Goal: Transaction & Acquisition: Purchase product/service

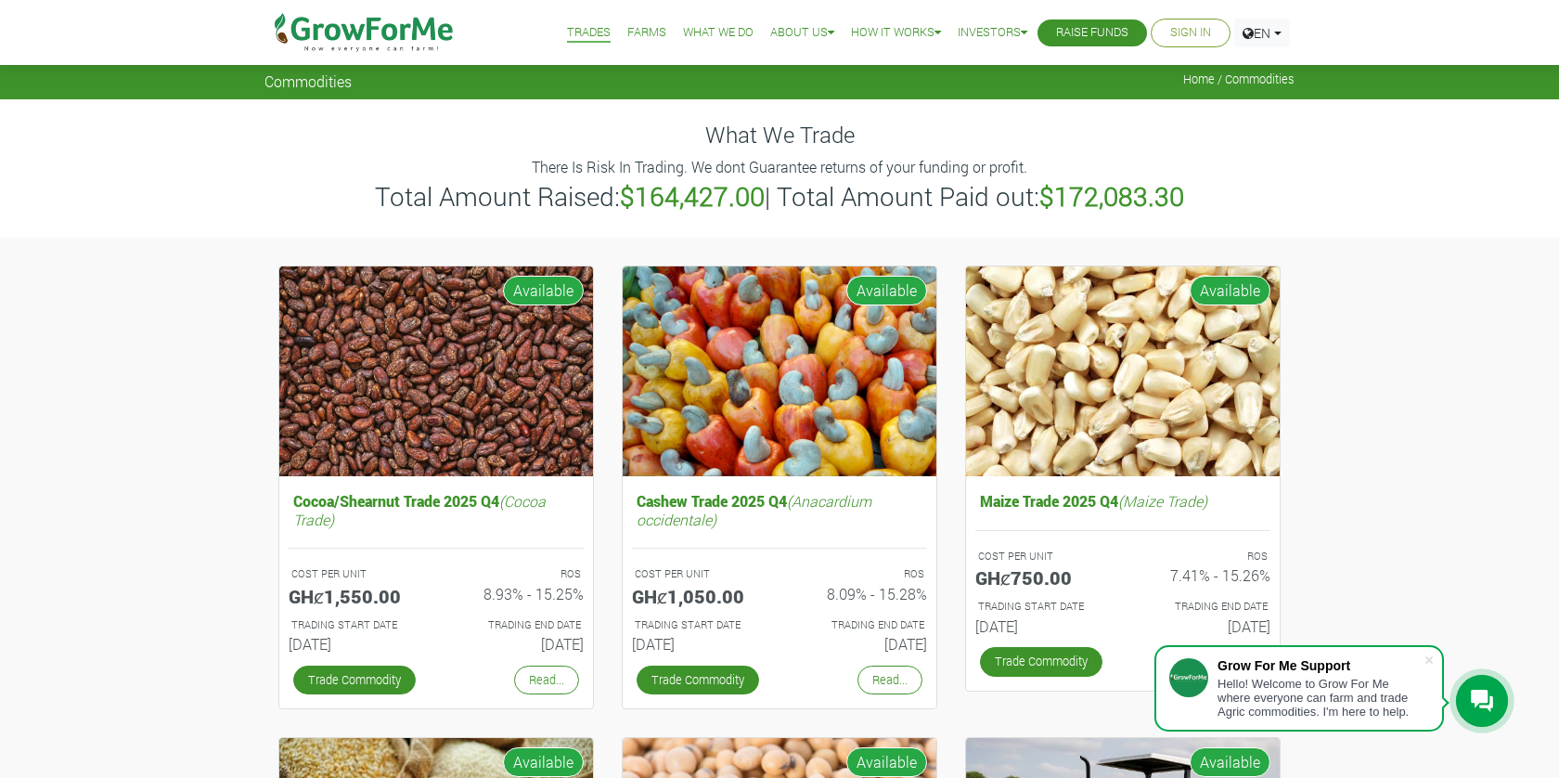
click at [1175, 28] on link "Sign In" at bounding box center [1190, 32] width 41 height 19
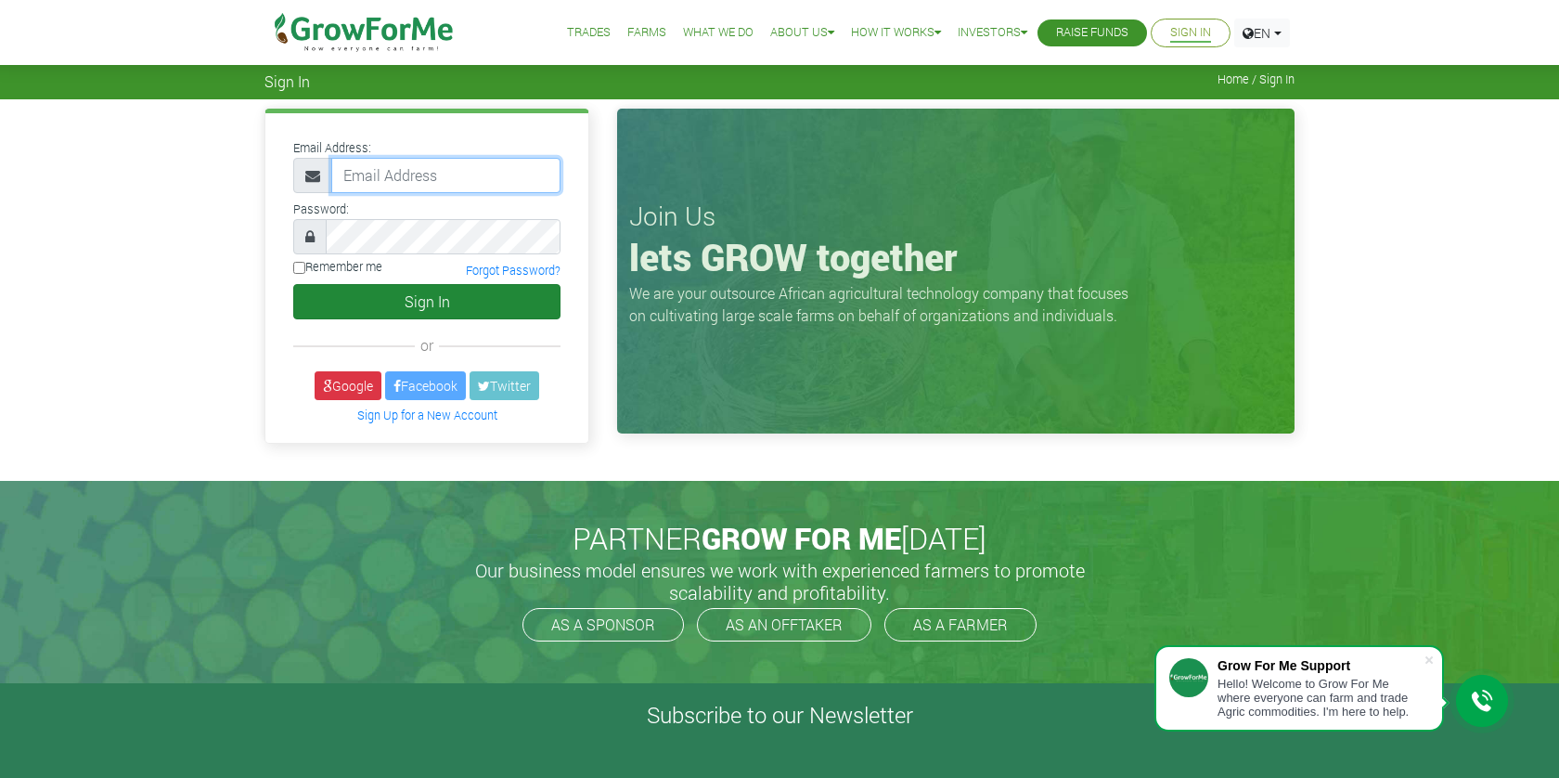
type input "[EMAIL_ADDRESS][DOMAIN_NAME]"
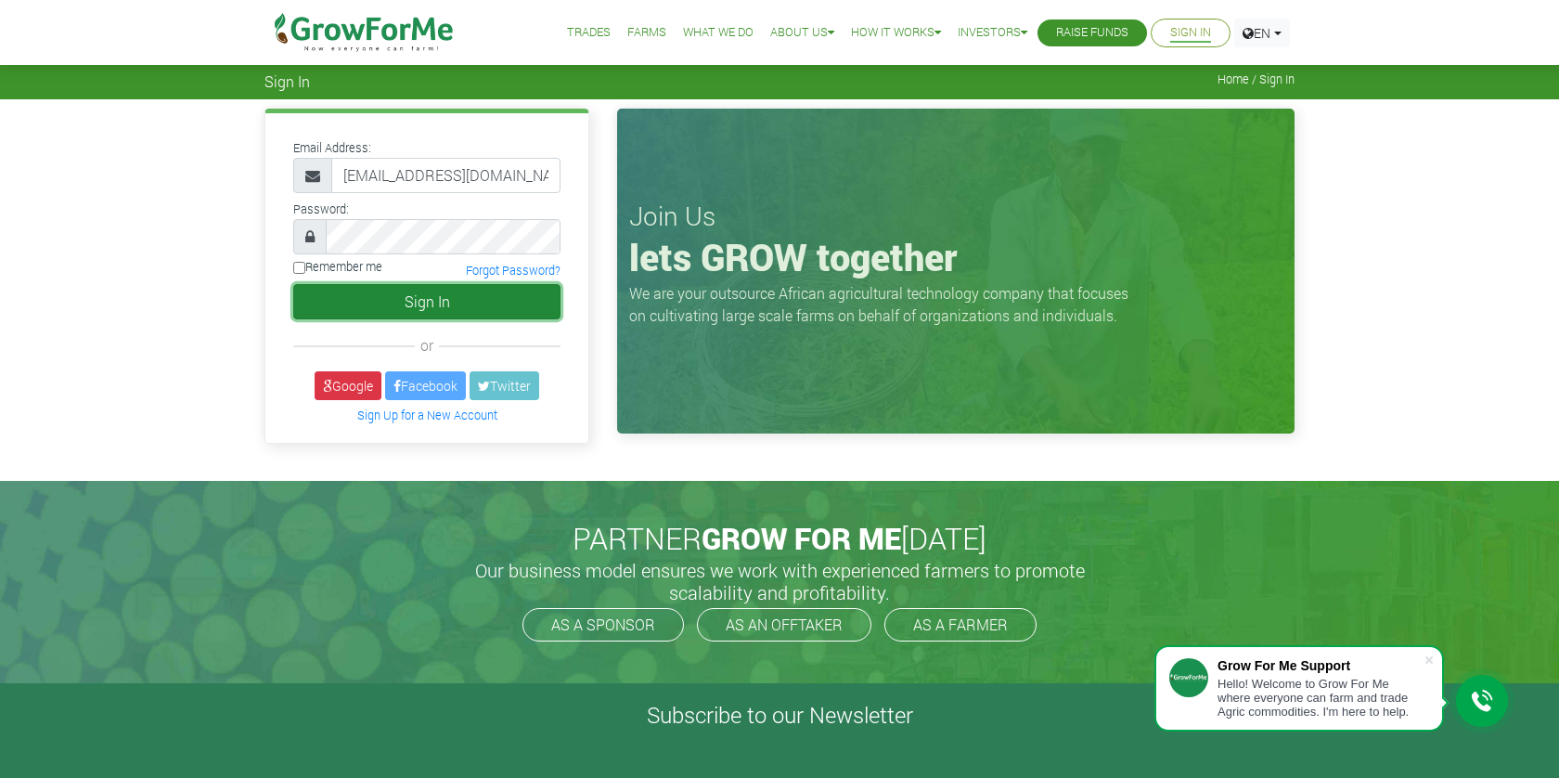
click at [427, 290] on button "Sign In" at bounding box center [426, 301] width 267 height 35
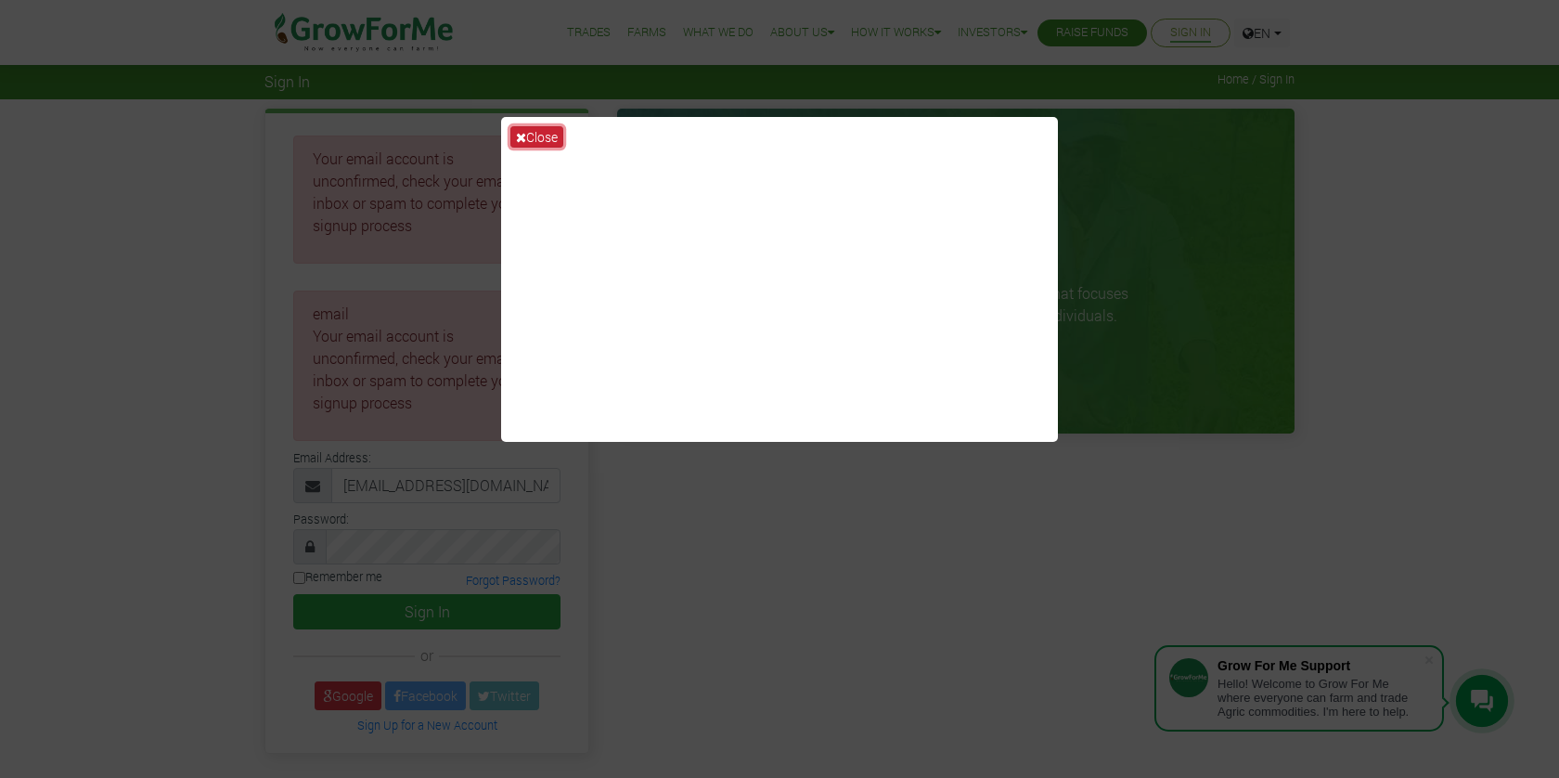
click at [538, 138] on button "Close" at bounding box center [536, 136] width 53 height 21
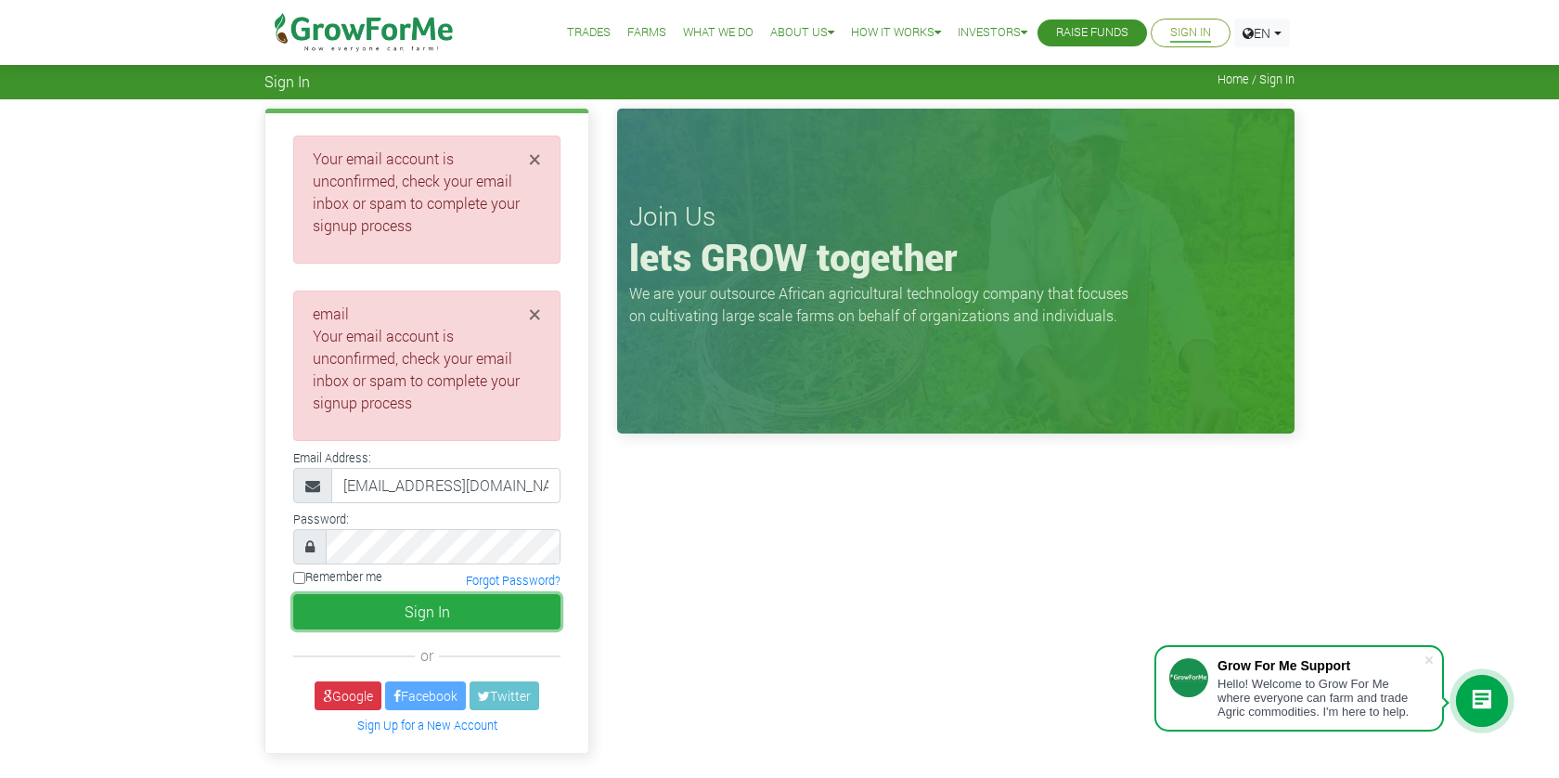
drag, startPoint x: 453, startPoint y: 605, endPoint x: 565, endPoint y: 619, distance: 113.1
click at [454, 606] on button "Sign In" at bounding box center [426, 611] width 267 height 35
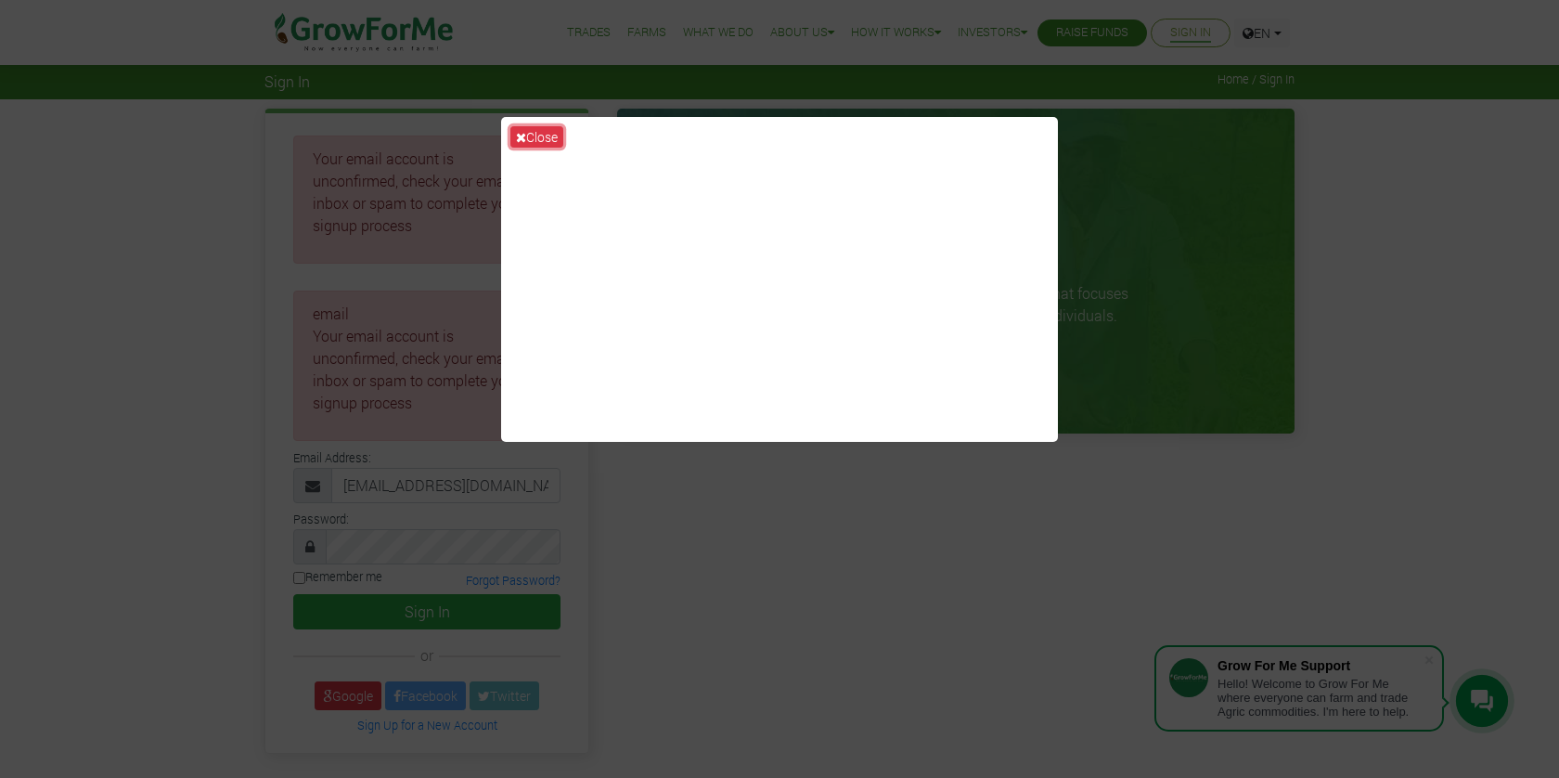
click at [546, 131] on button "Close" at bounding box center [536, 136] width 53 height 21
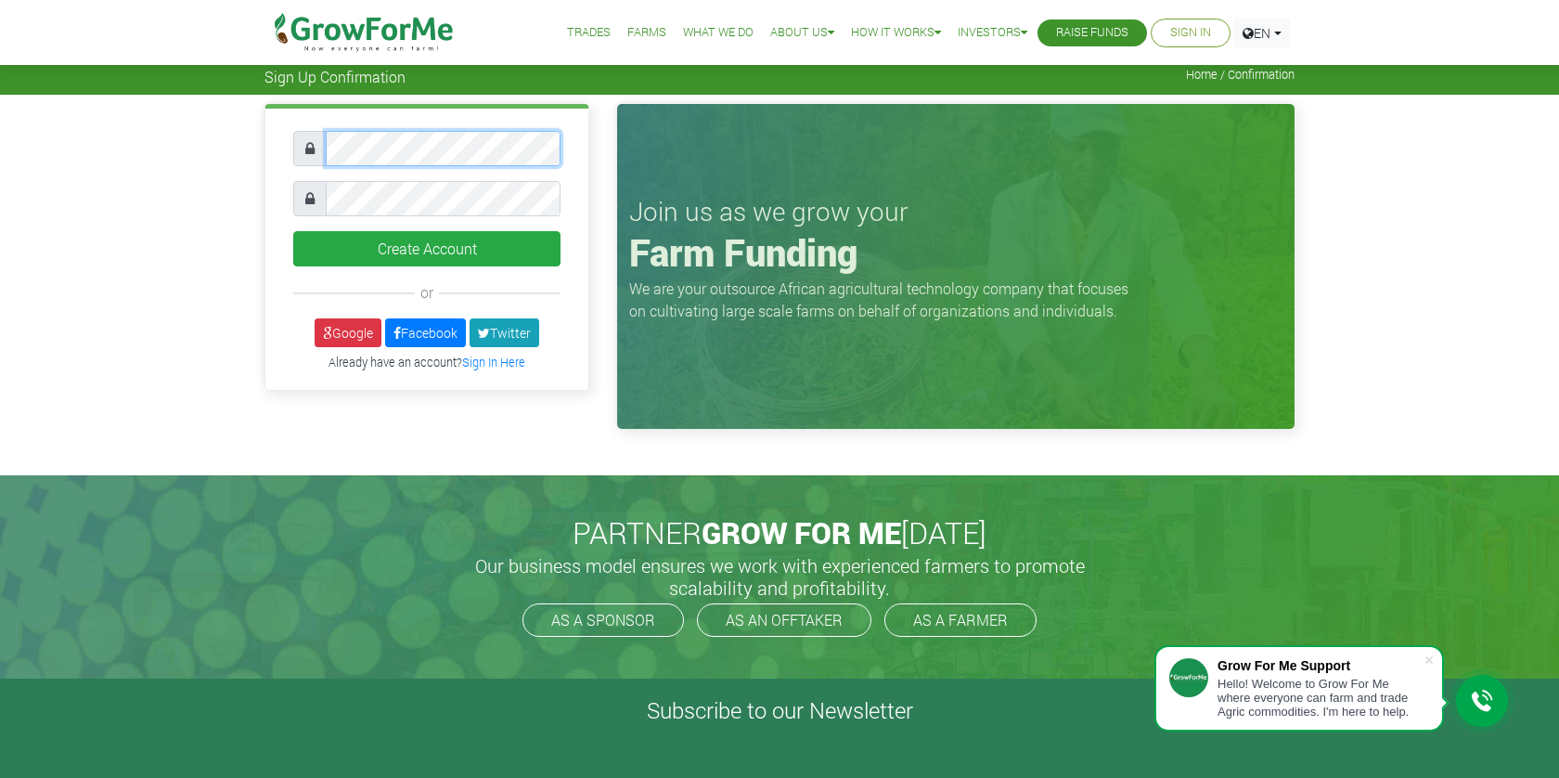
scroll to position [6, 0]
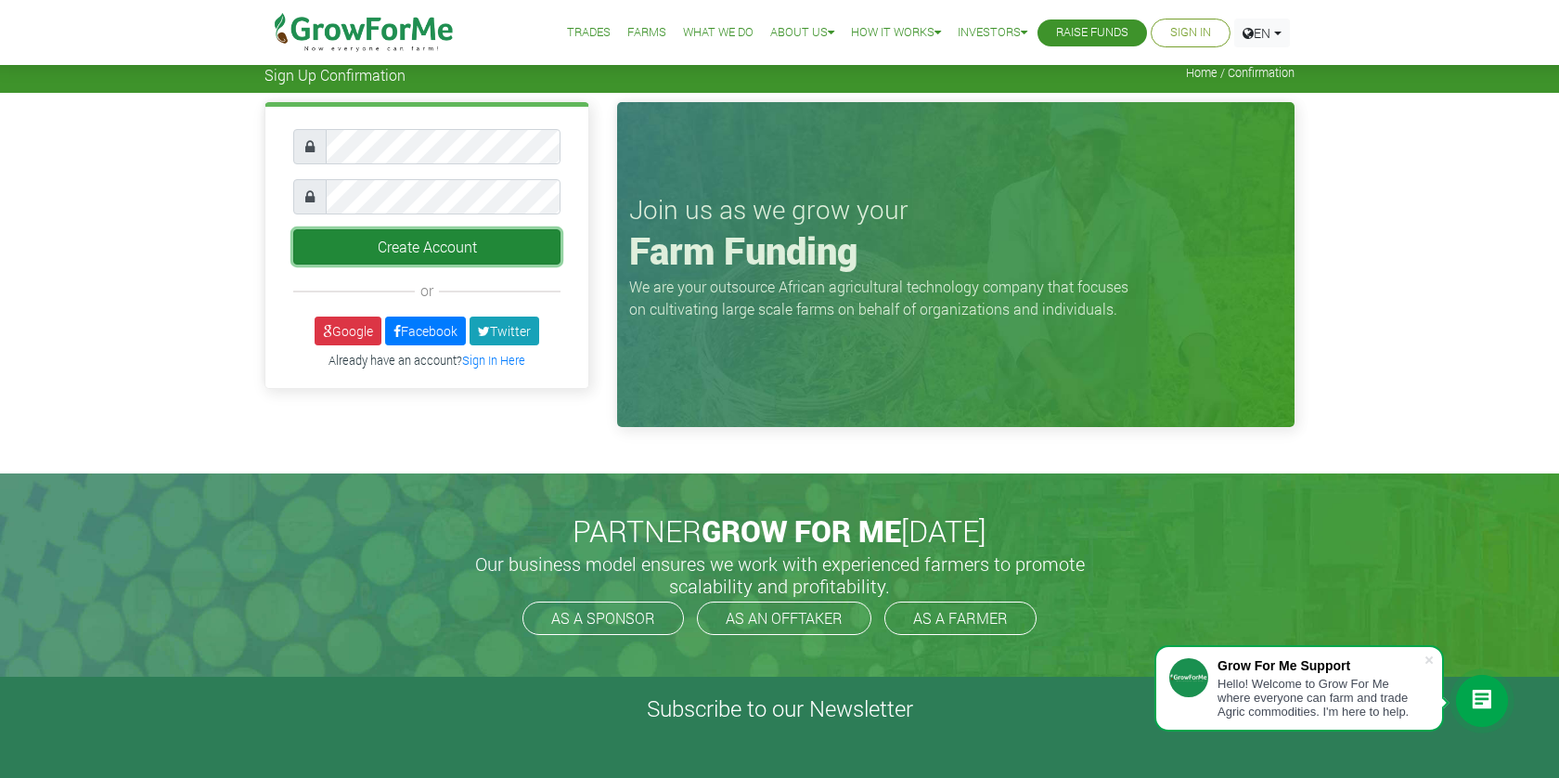
click at [446, 242] on button "Create Account" at bounding box center [426, 246] width 267 height 35
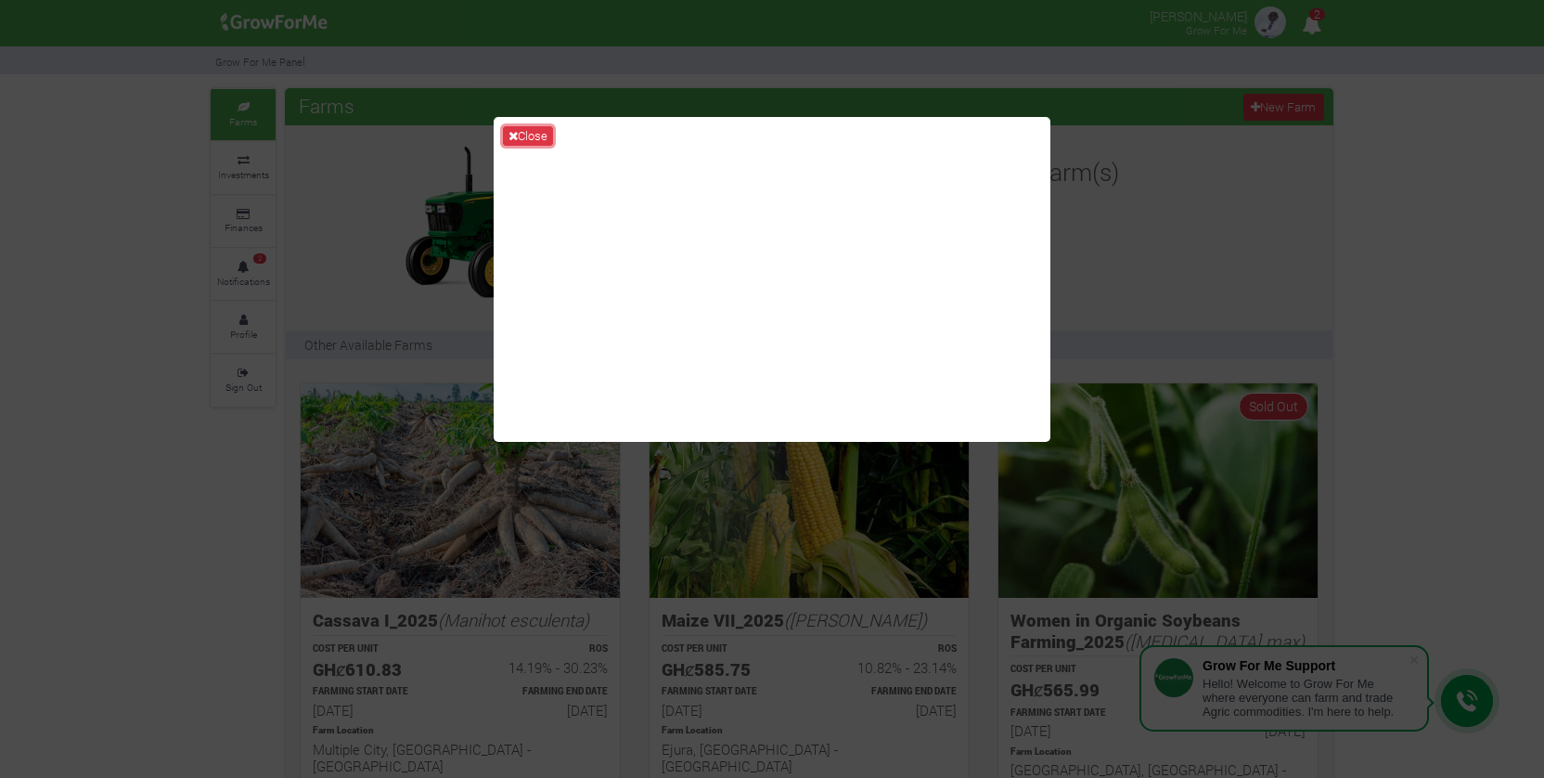
click at [540, 136] on button "Close" at bounding box center [528, 136] width 50 height 20
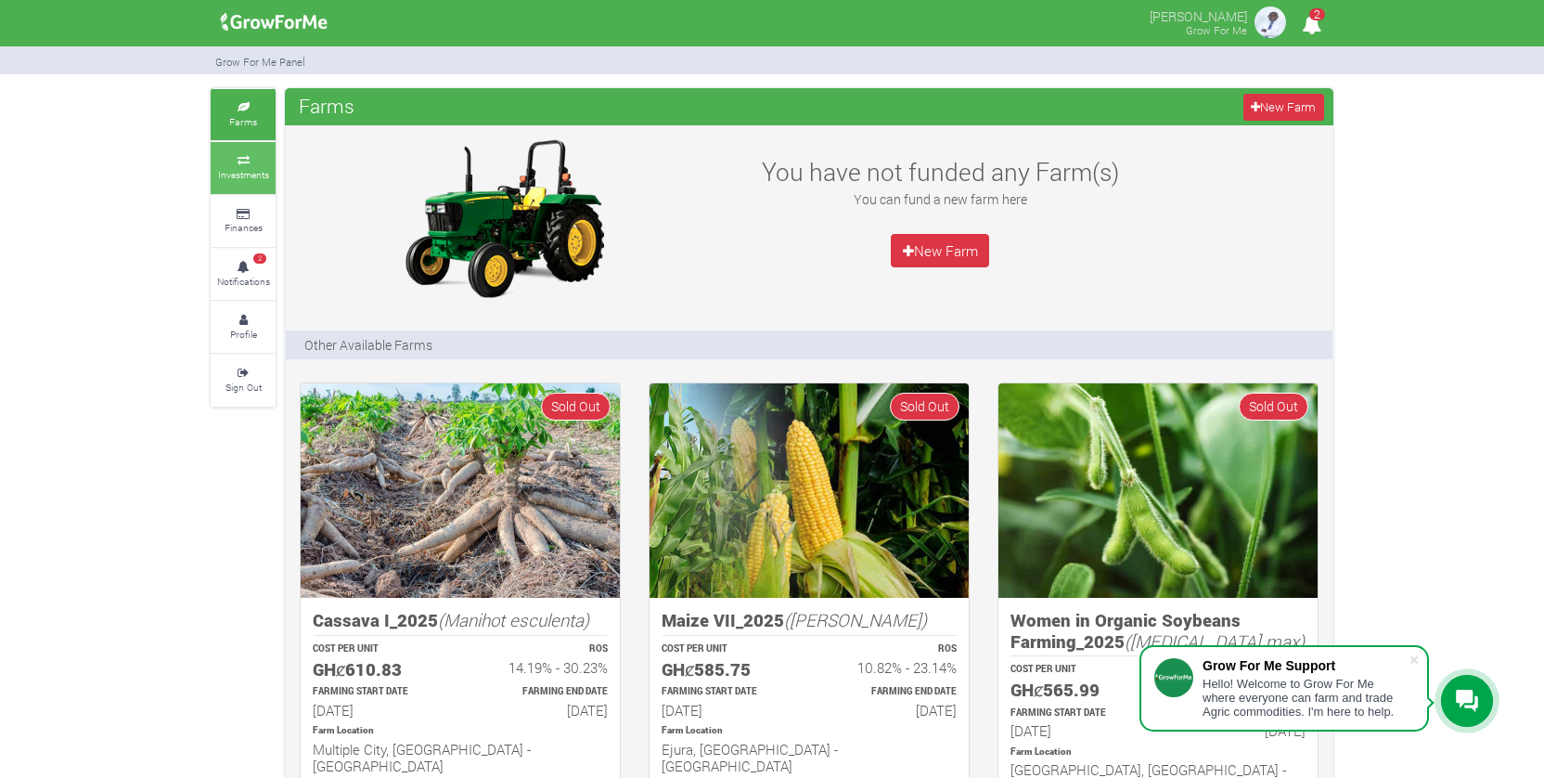
click at [252, 172] on small "Investments" at bounding box center [243, 174] width 51 height 13
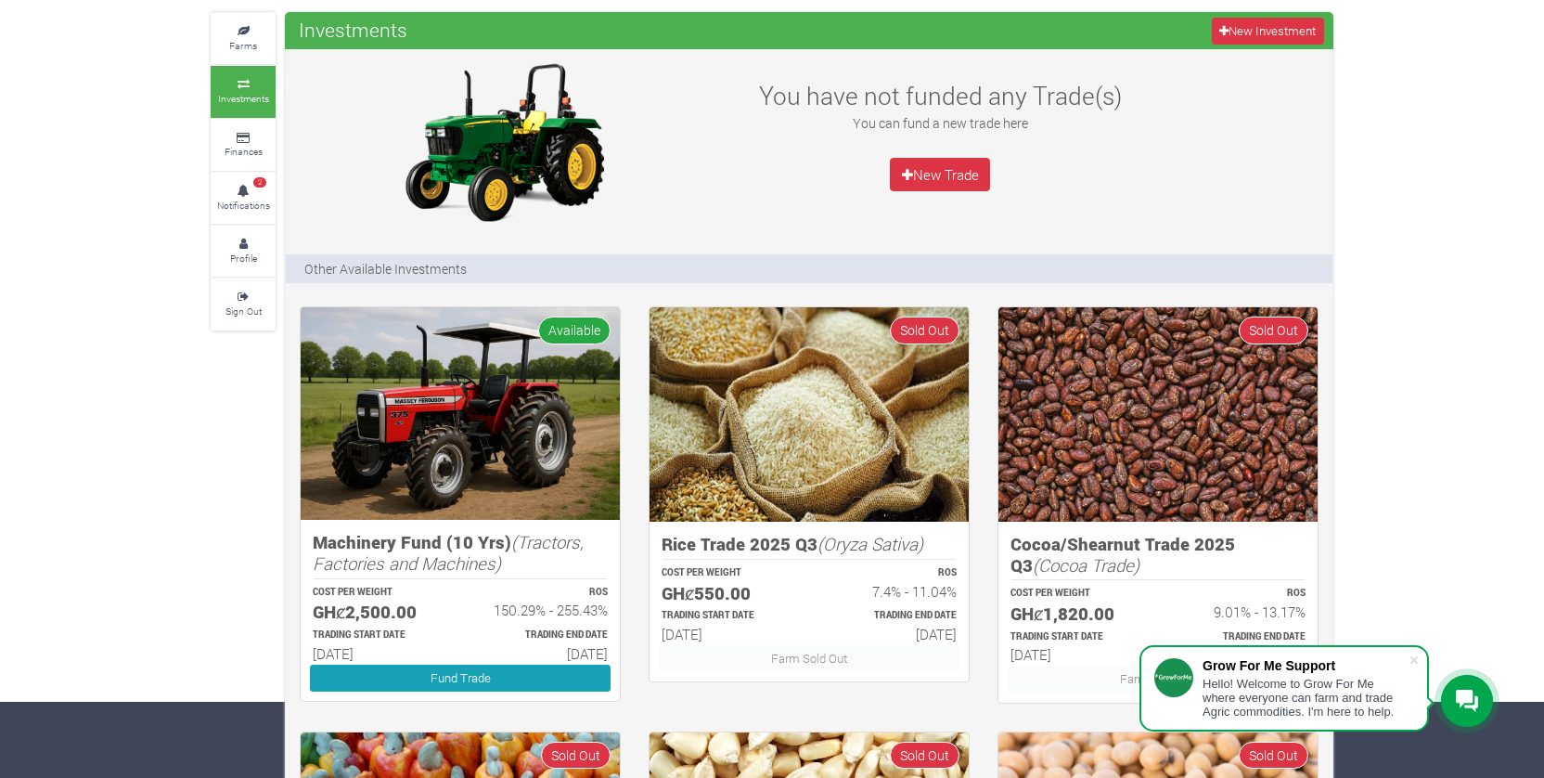
scroll to position [81, 0]
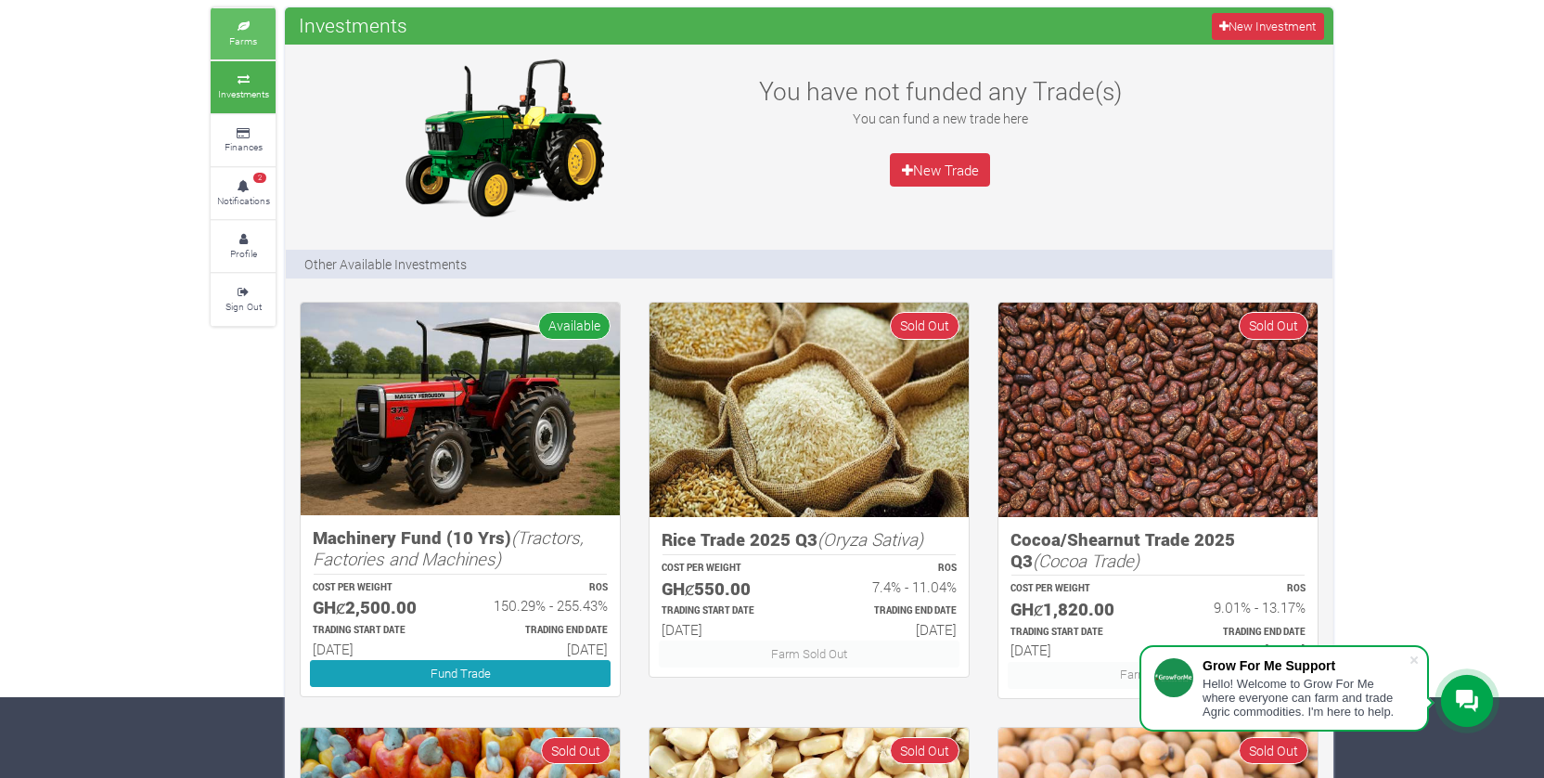
click at [252, 32] on link "Farms" at bounding box center [243, 33] width 65 height 51
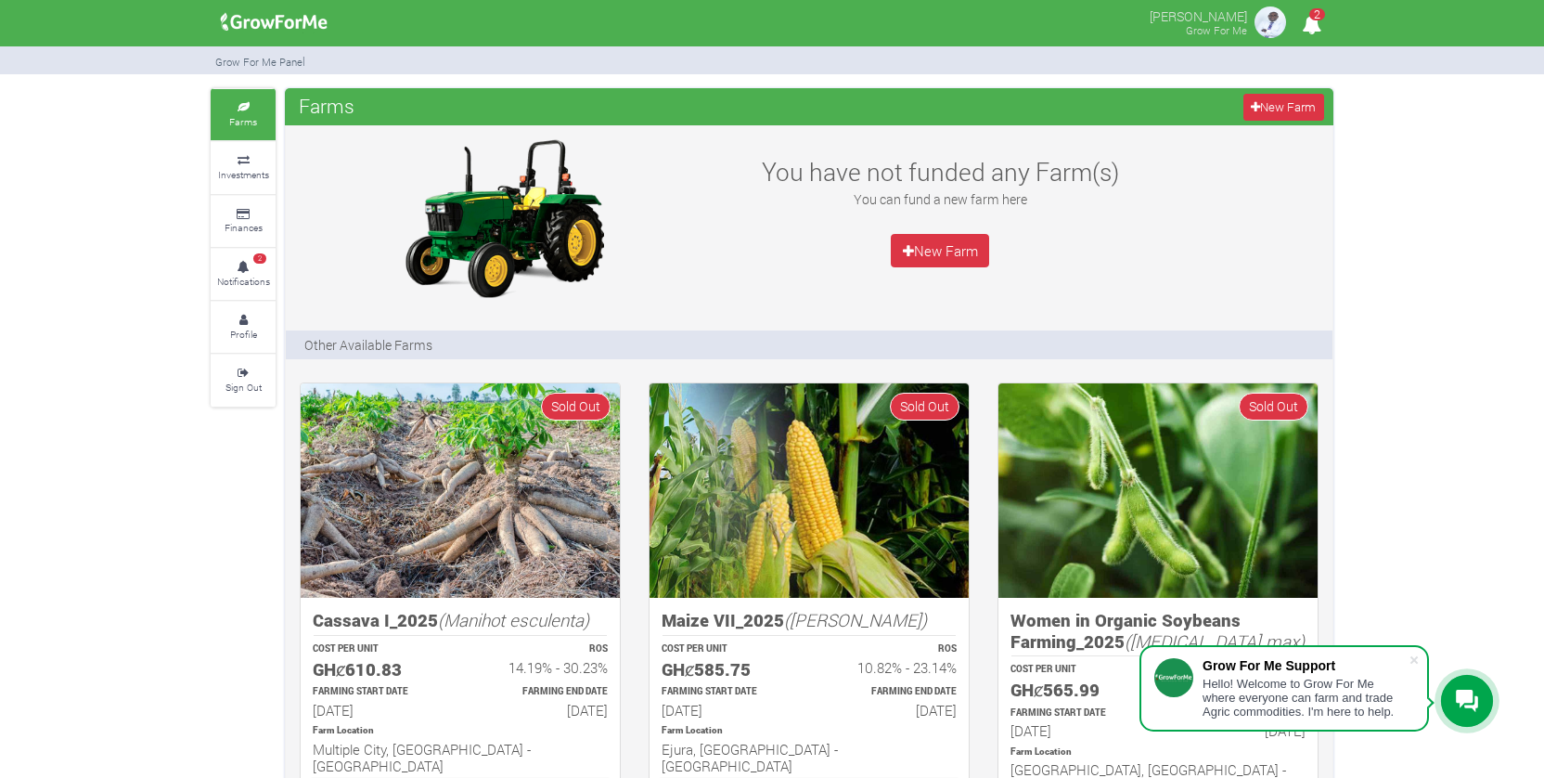
click at [284, 26] on img at bounding box center [274, 22] width 120 height 37
click at [279, 13] on img at bounding box center [274, 22] width 120 height 37
click at [1278, 19] on img at bounding box center [1270, 22] width 37 height 37
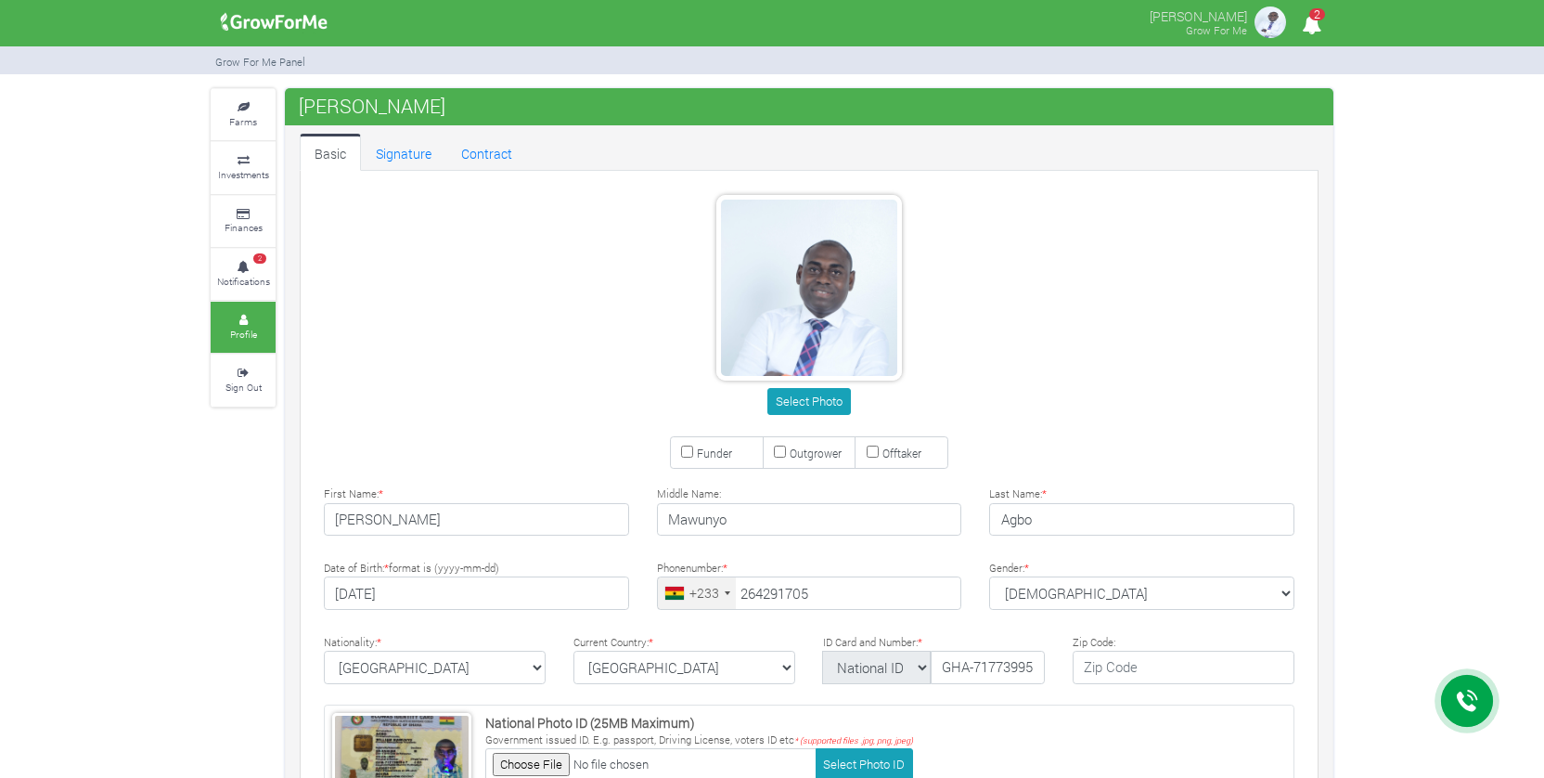
type input "26 429 1705"
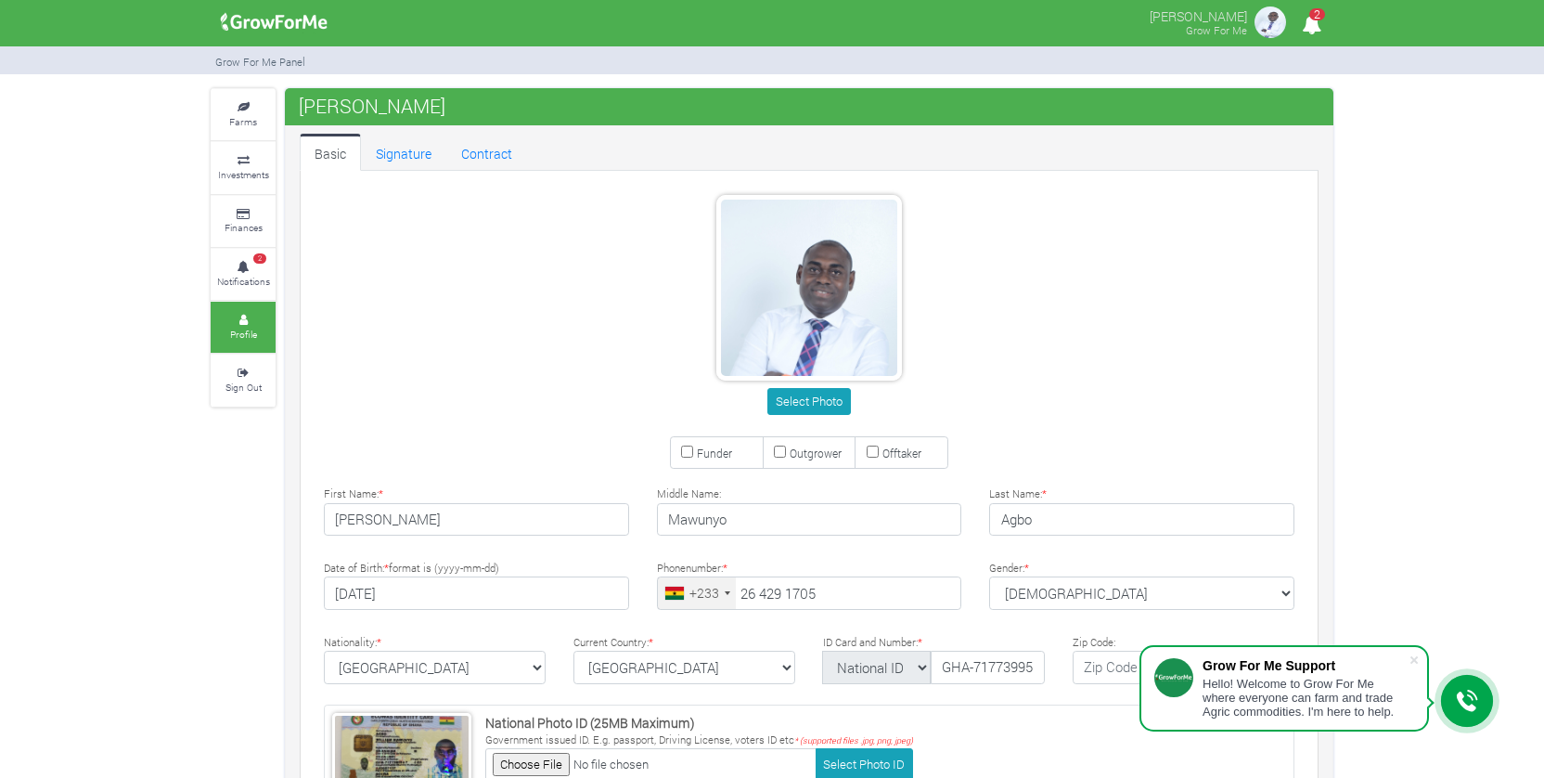
click at [1278, 28] on img at bounding box center [1270, 22] width 37 height 37
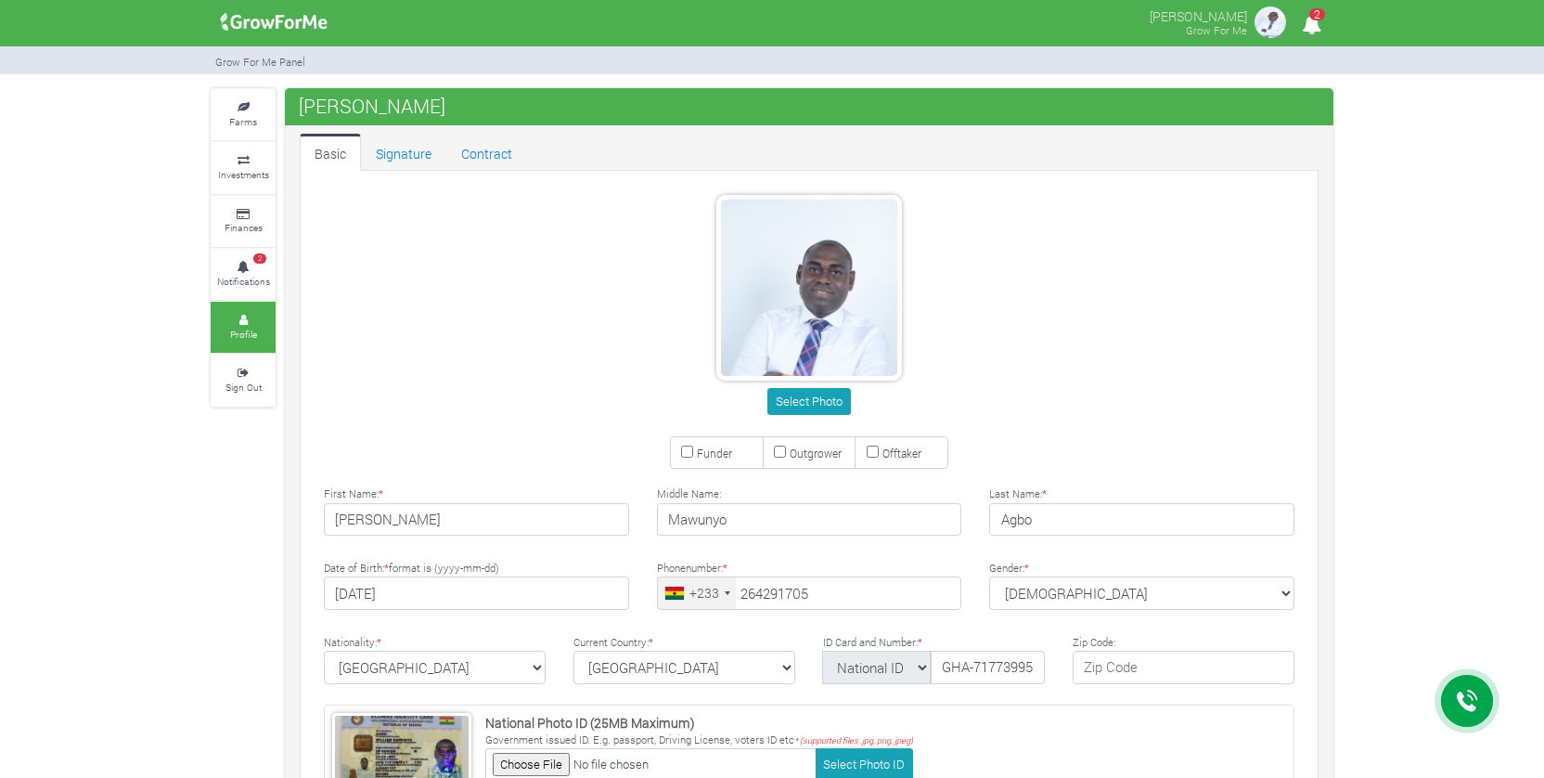
drag, startPoint x: 0, startPoint y: 0, endPoint x: 305, endPoint y: 393, distance: 498.0
click at [250, 381] on small "Sign Out" at bounding box center [243, 386] width 36 height 13
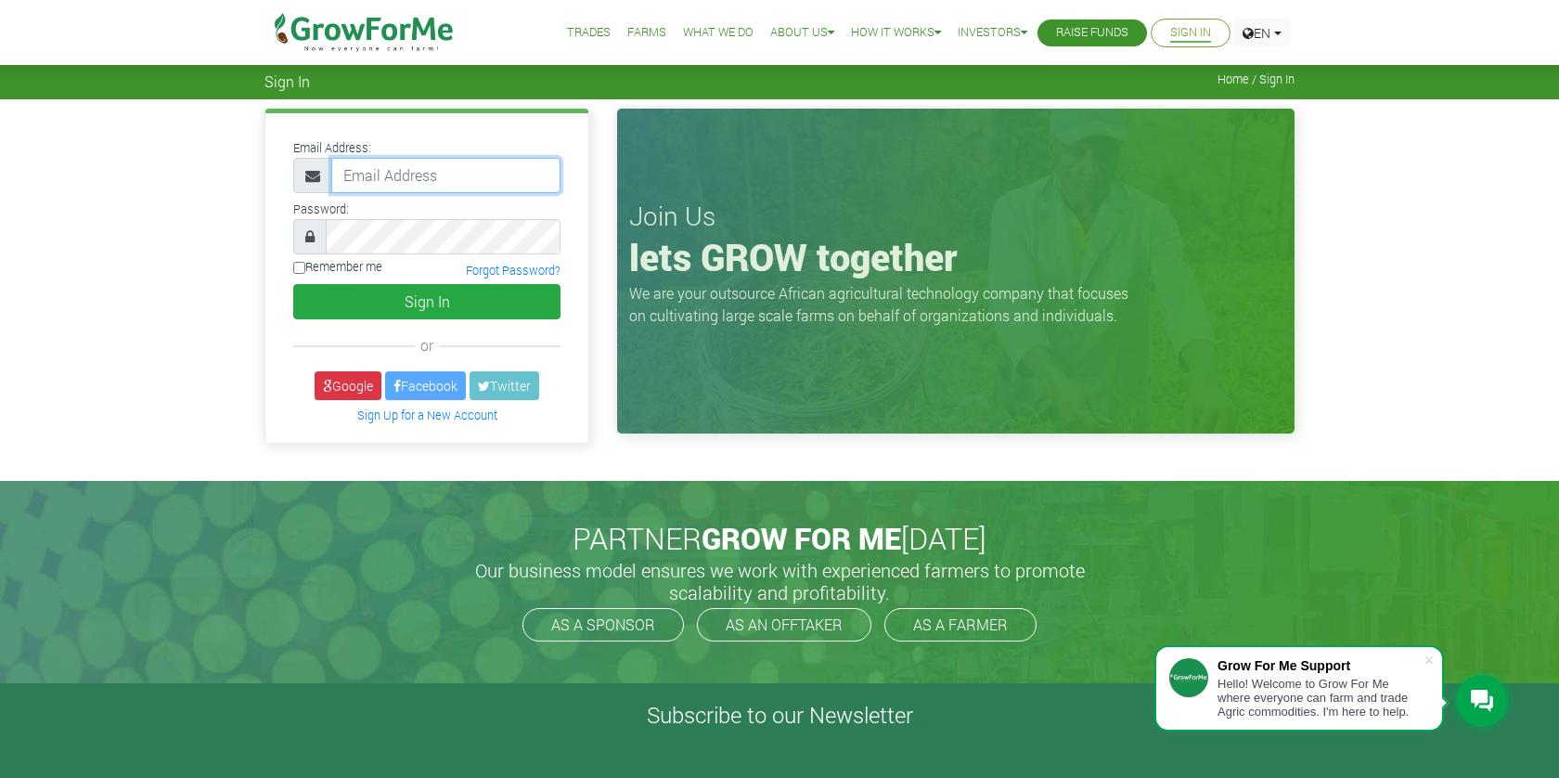
type input "papwilly@gmail.com"
click at [309, 29] on img at bounding box center [364, 32] width 190 height 65
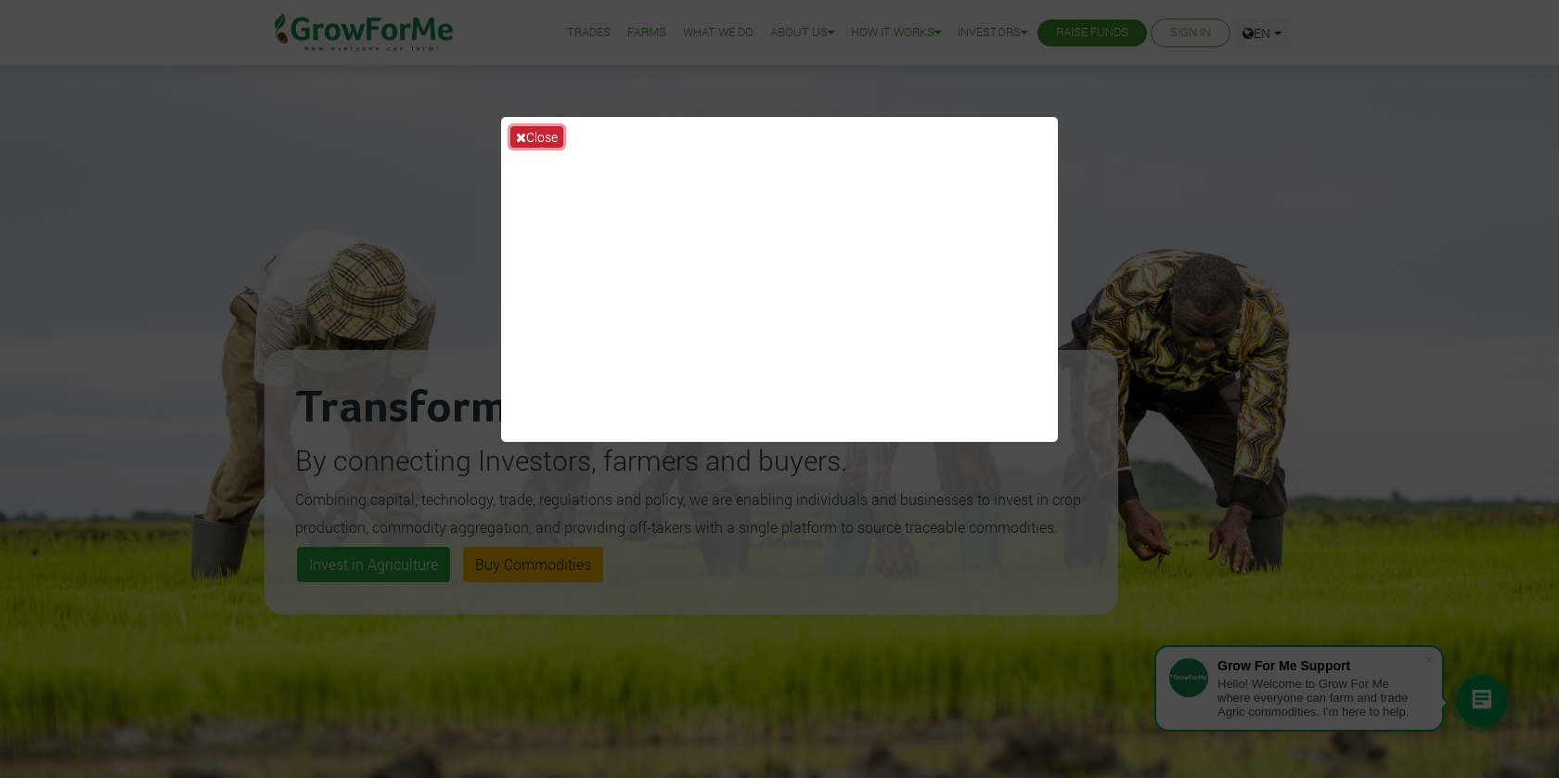
click at [550, 134] on button "Close" at bounding box center [536, 136] width 53 height 21
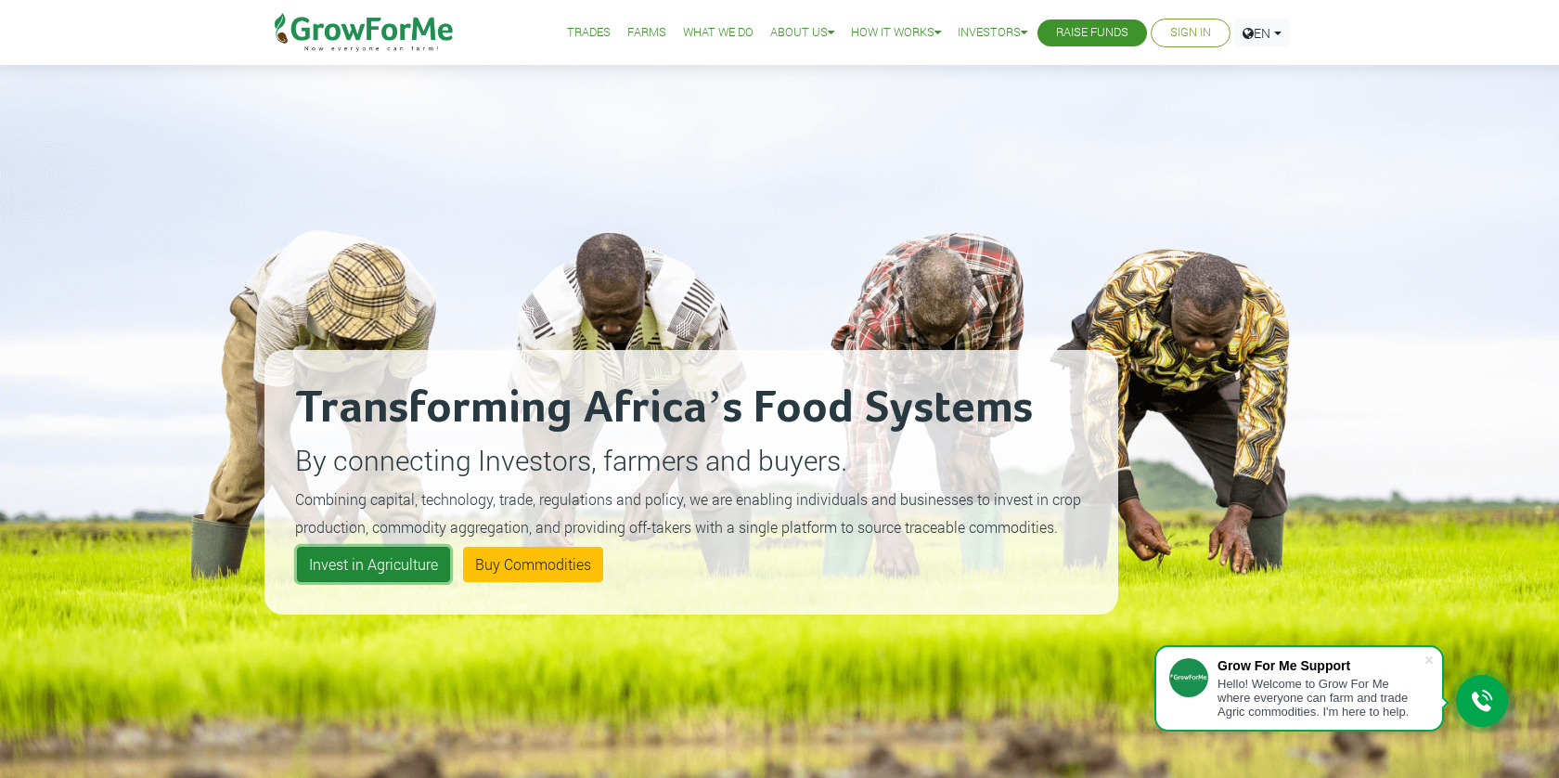
click at [365, 569] on link "Invest in Agriculture" at bounding box center [373, 564] width 153 height 35
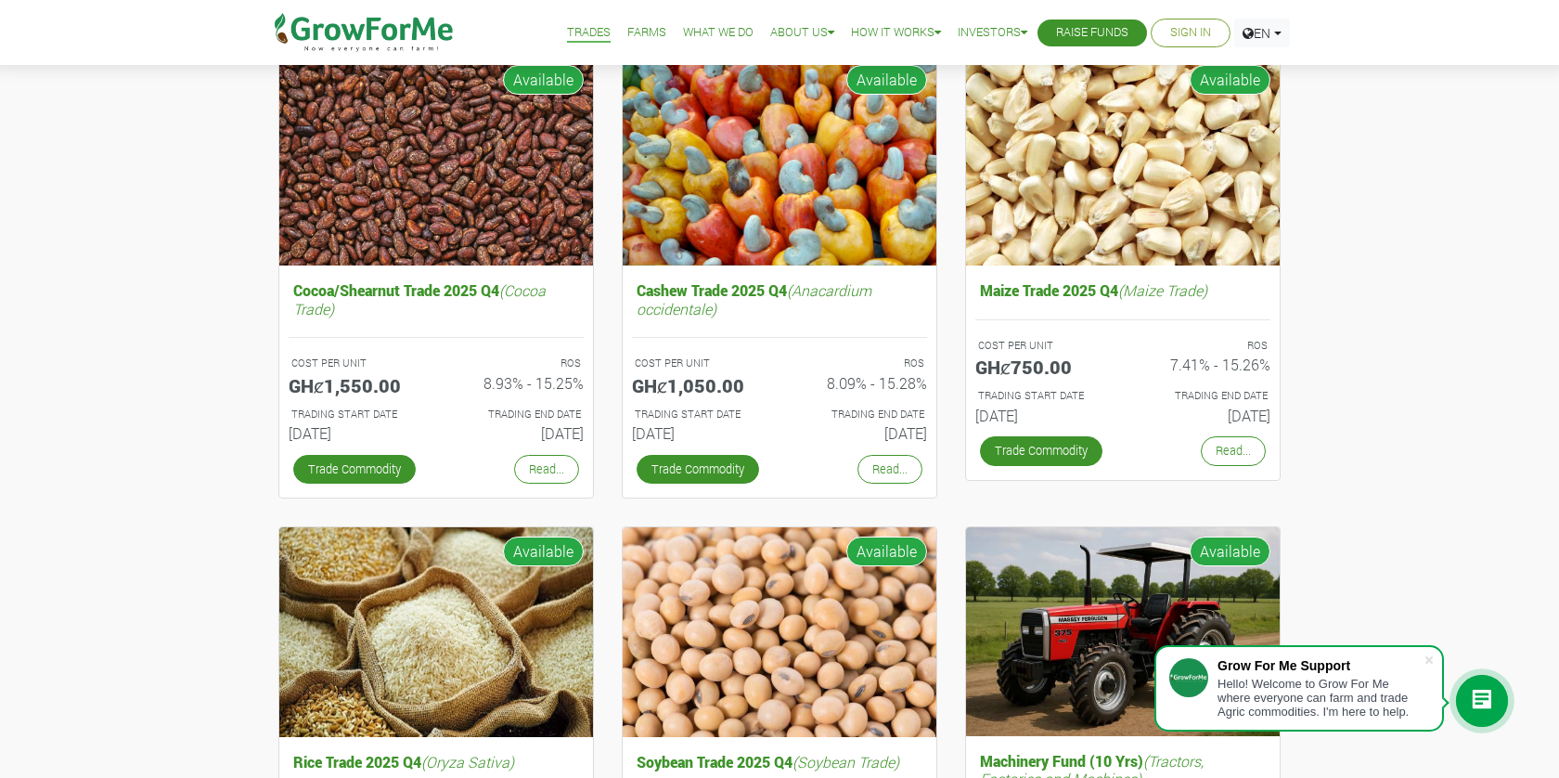
scroll to position [220, 0]
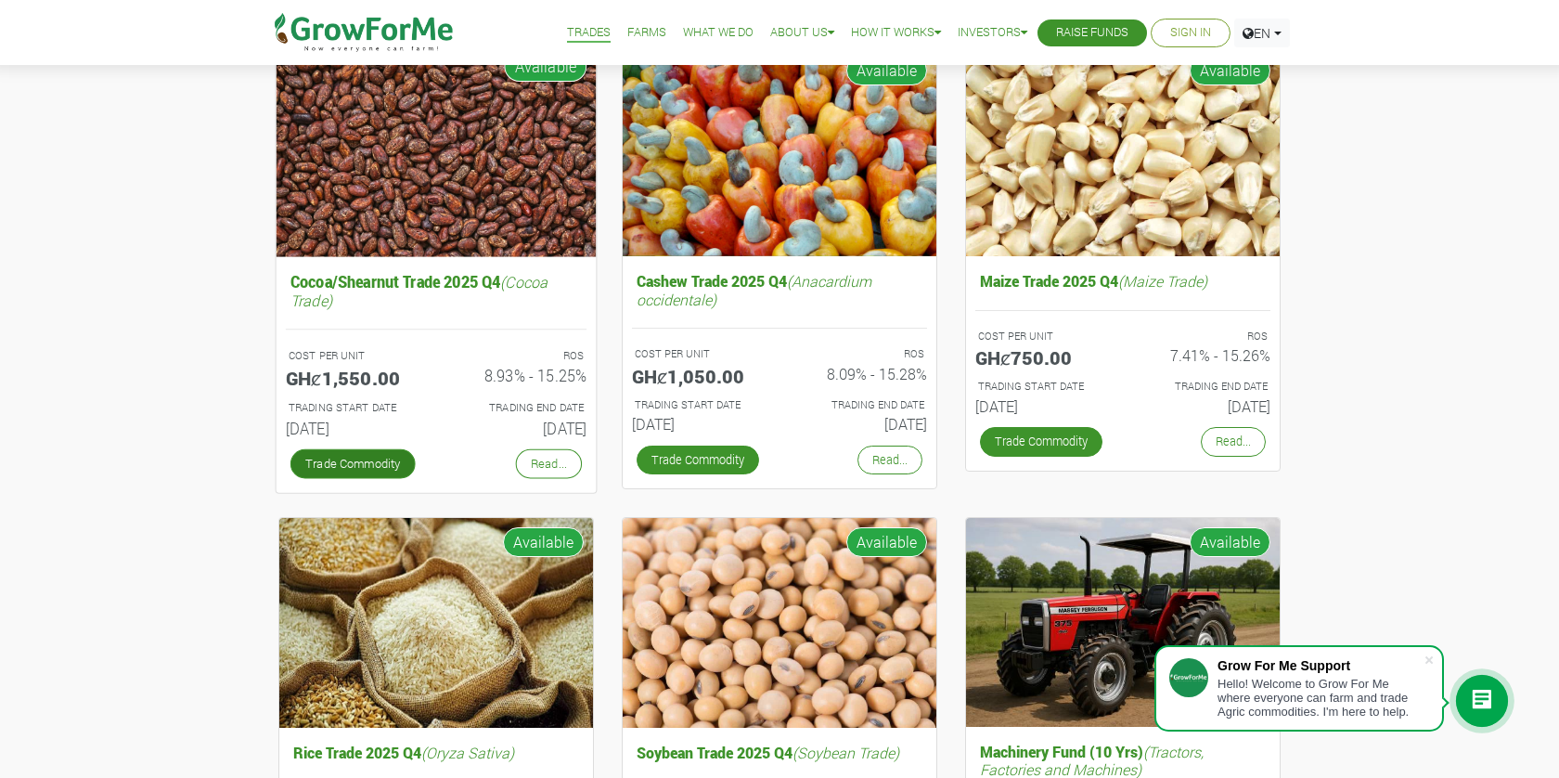
drag, startPoint x: 391, startPoint y: 444, endPoint x: 389, endPoint y: 457, distance: 13.1
click at [390, 444] on div "Trade Commodity" at bounding box center [353, 463] width 135 height 39
click at [382, 463] on link "Trade Commodity" at bounding box center [352, 463] width 125 height 30
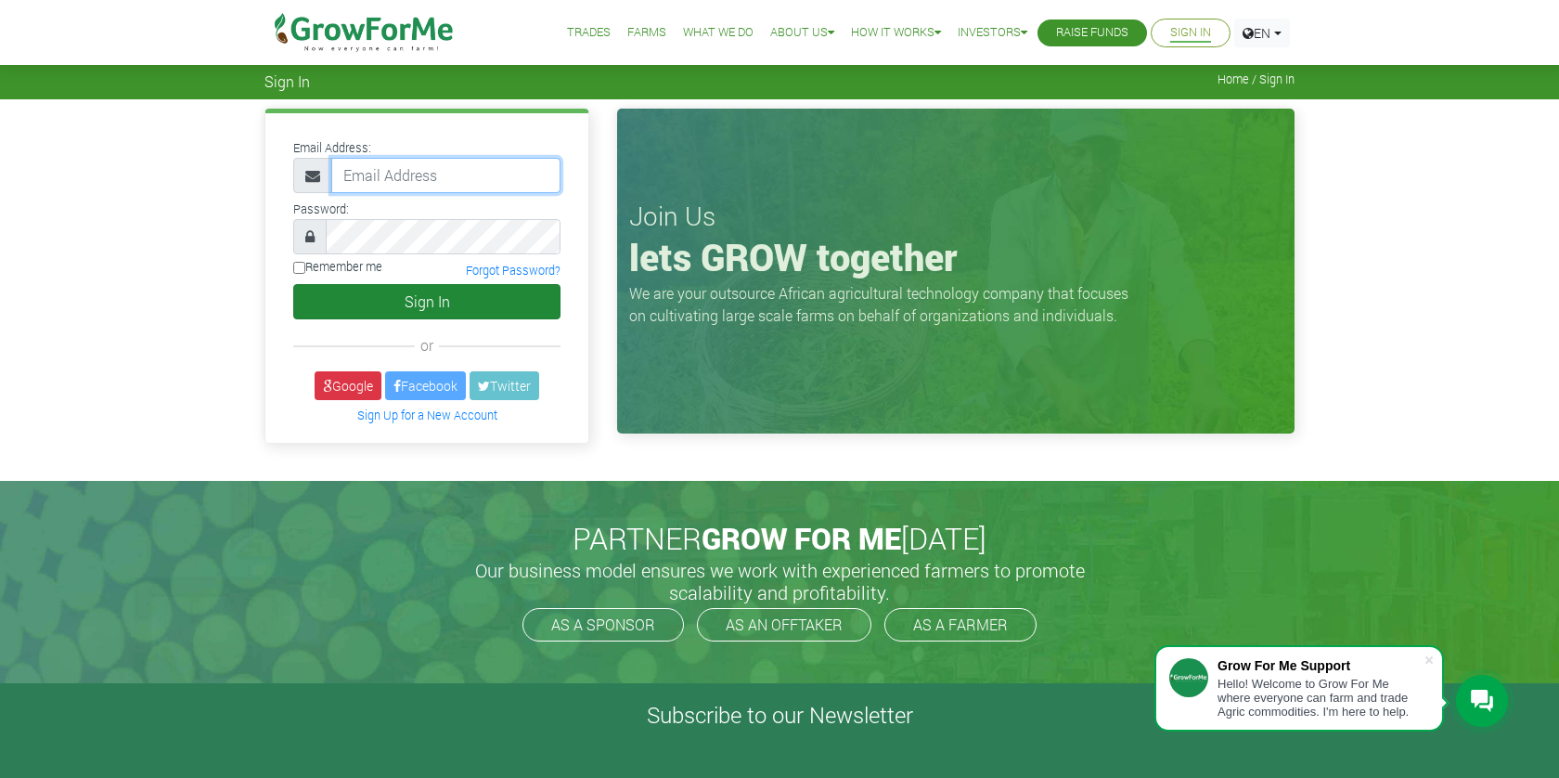
type input "papwilly@gmail.com"
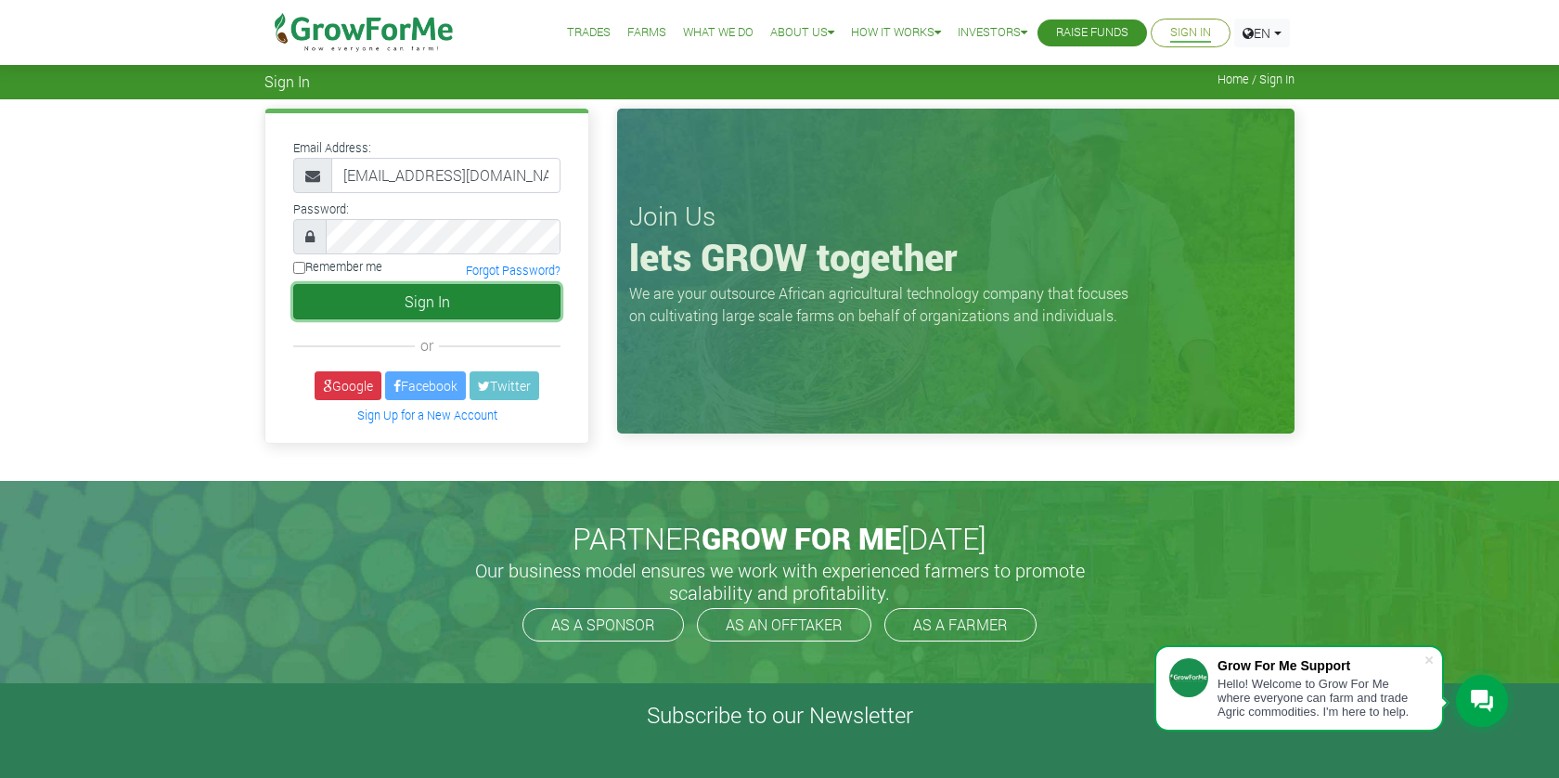
click at [475, 302] on button "Sign In" at bounding box center [426, 301] width 267 height 35
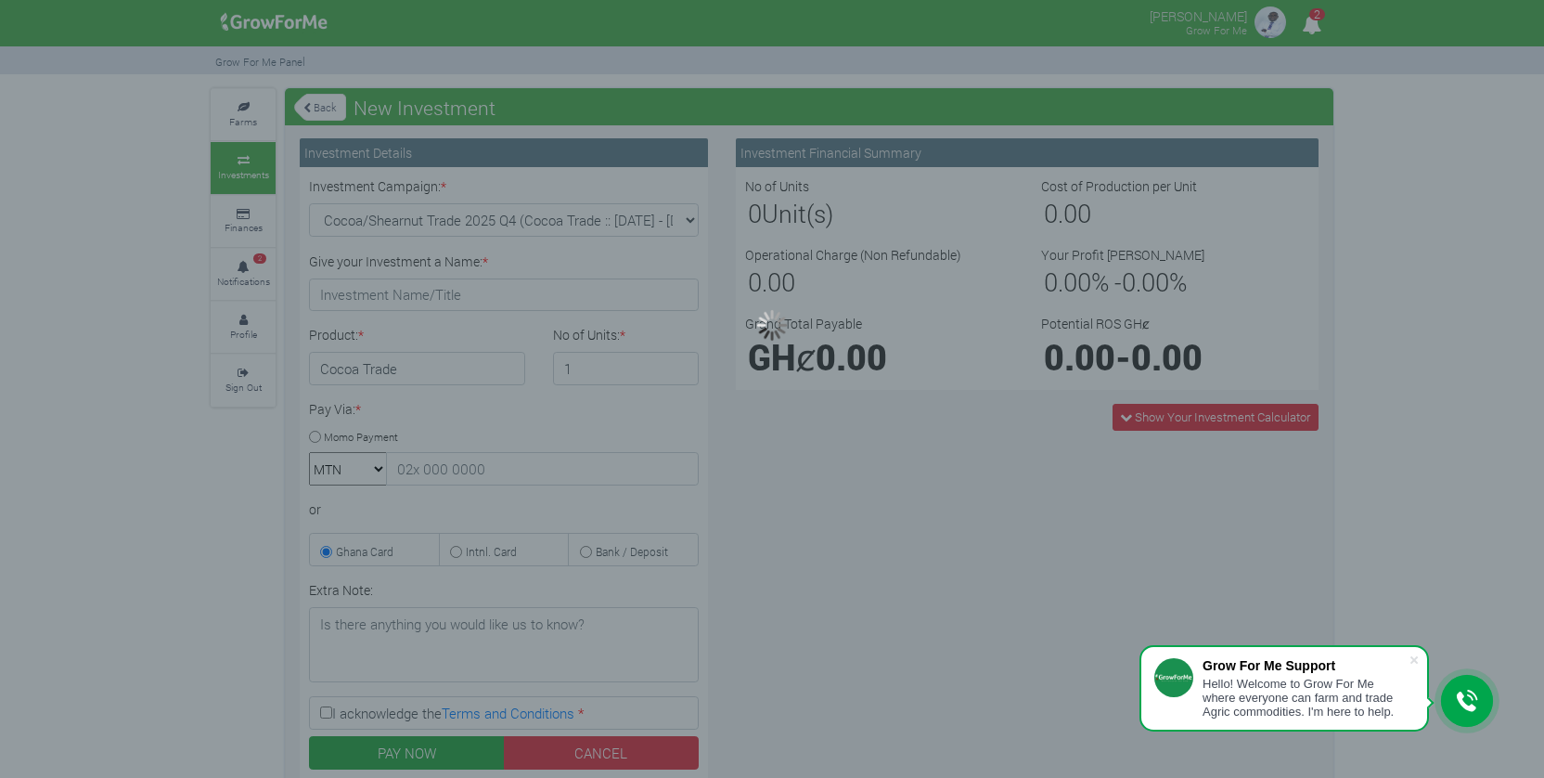
type input "1"
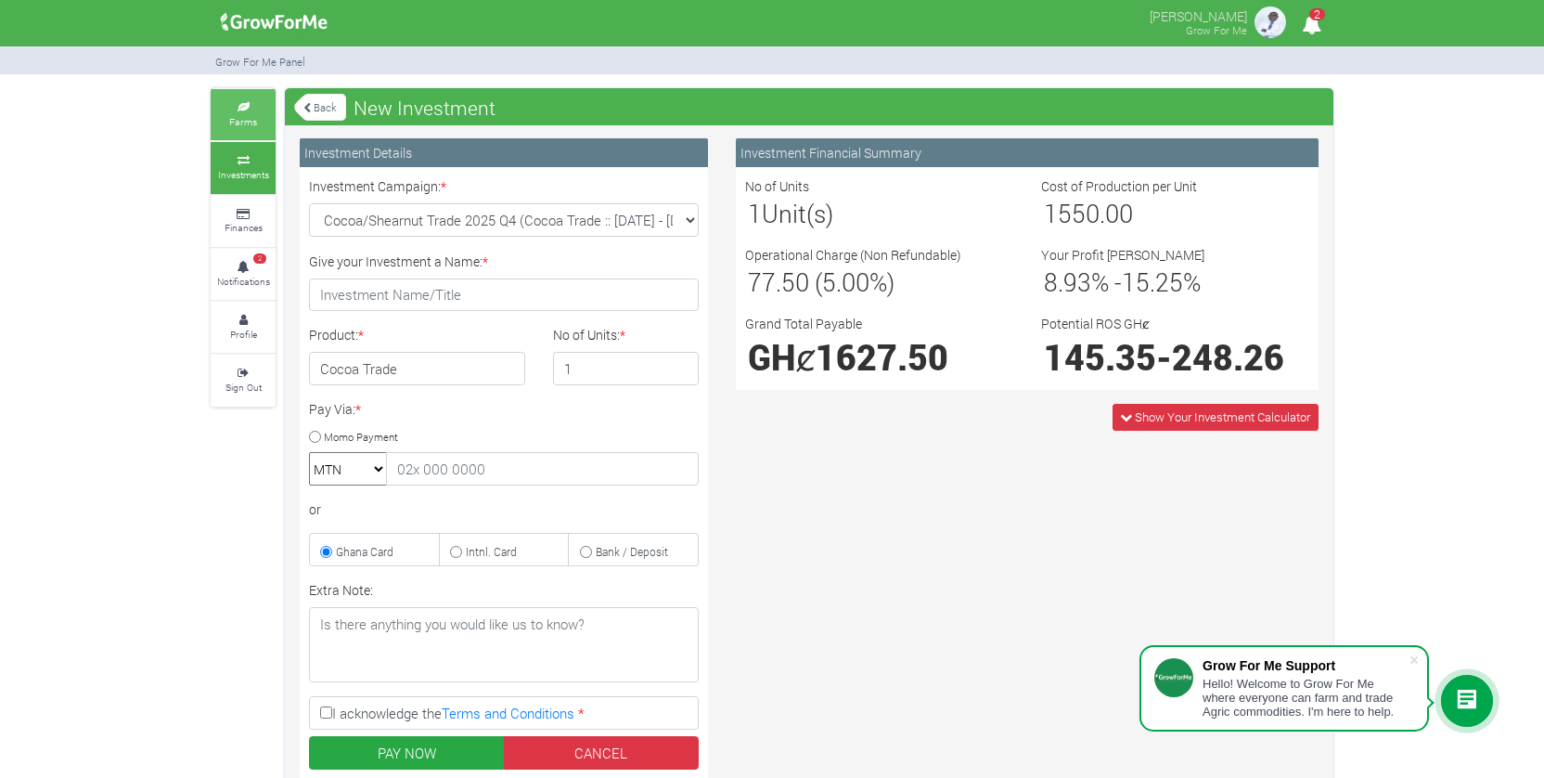
click at [242, 110] on icon at bounding box center [243, 107] width 56 height 9
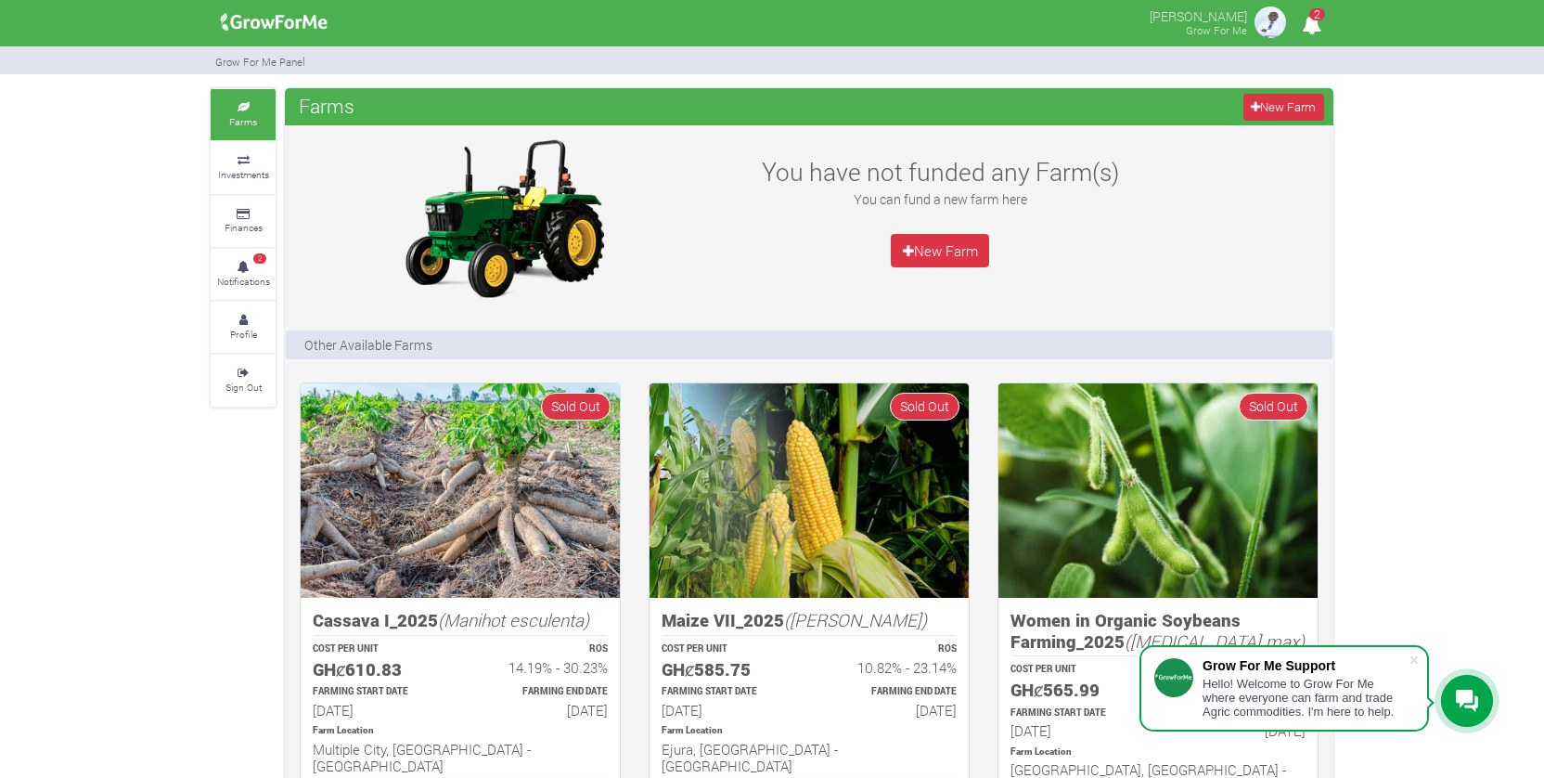
click at [1319, 22] on icon "2" at bounding box center [1312, 25] width 36 height 42
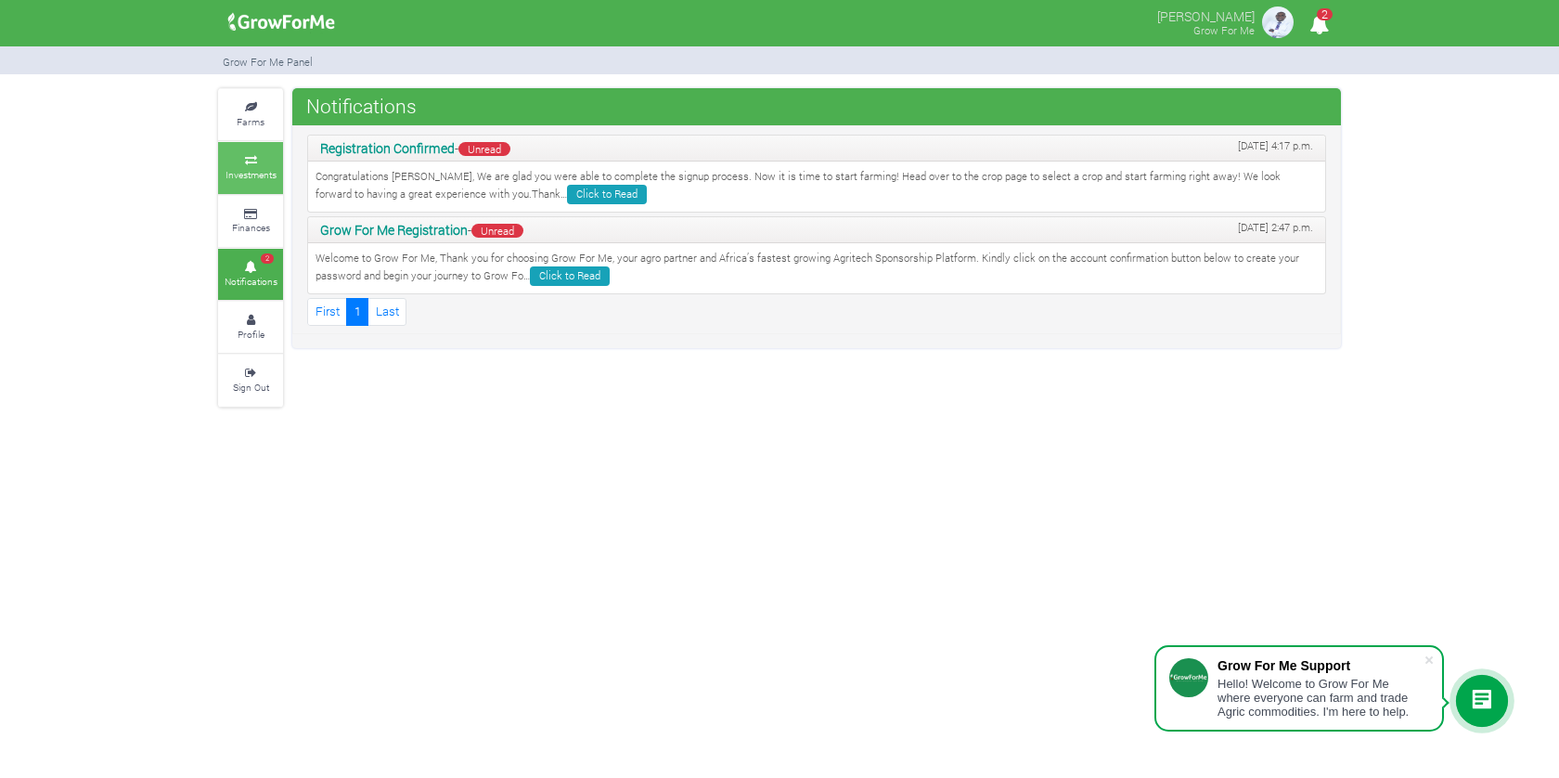
click at [254, 163] on link "Investments" at bounding box center [250, 167] width 65 height 51
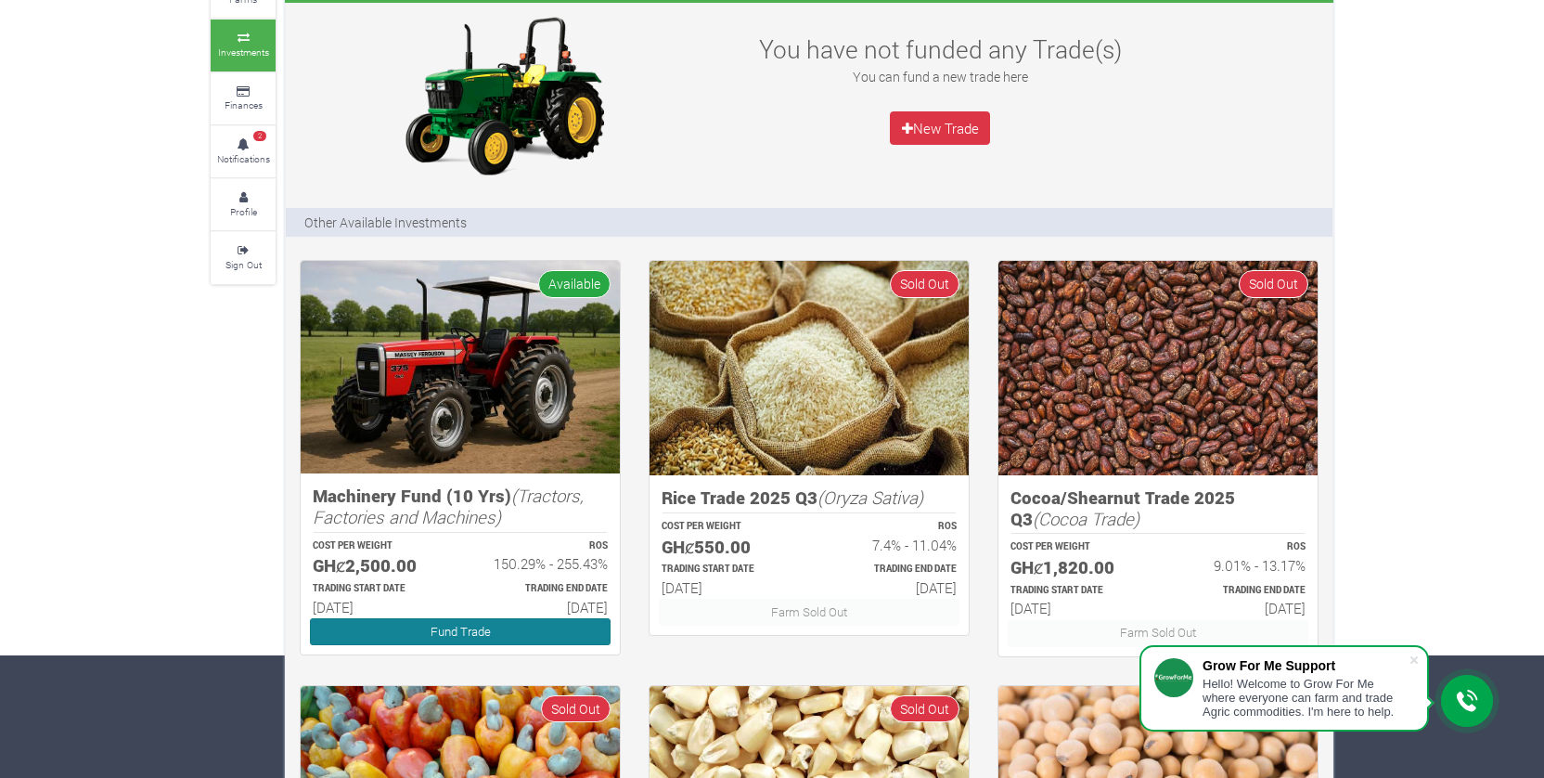
scroll to position [129, 0]
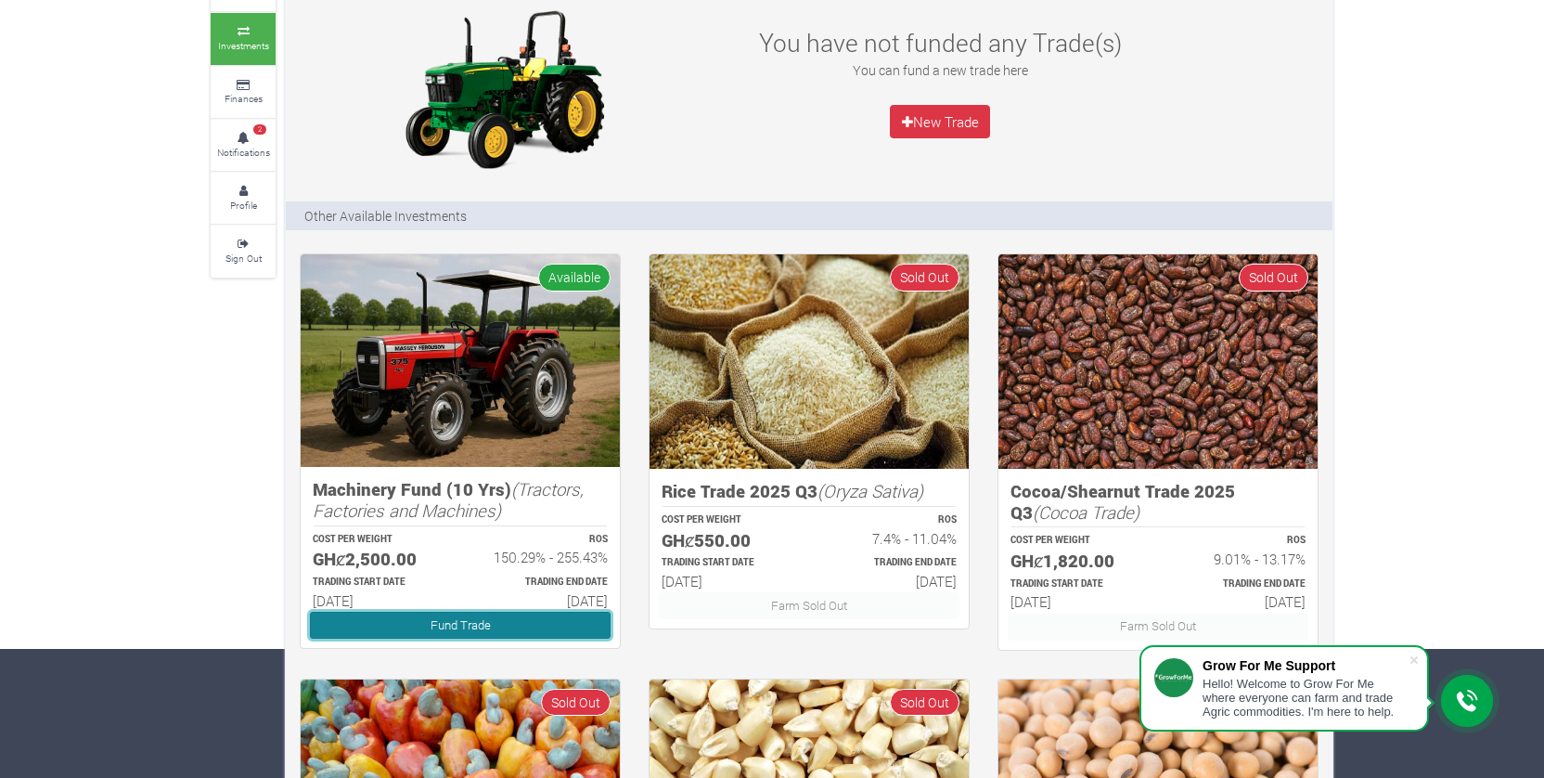
click at [528, 627] on link "Fund Trade" at bounding box center [460, 624] width 301 height 27
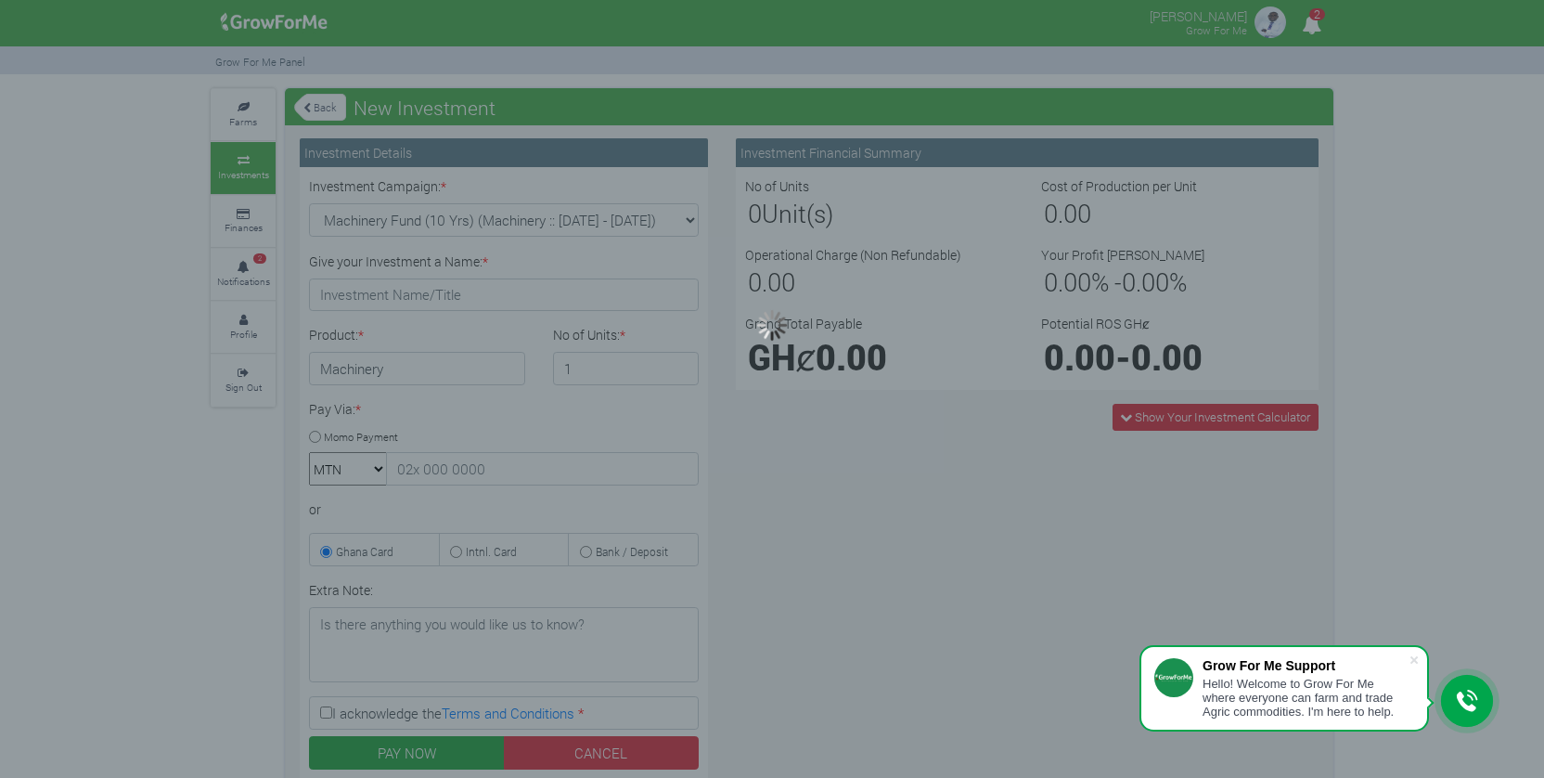
type input "1"
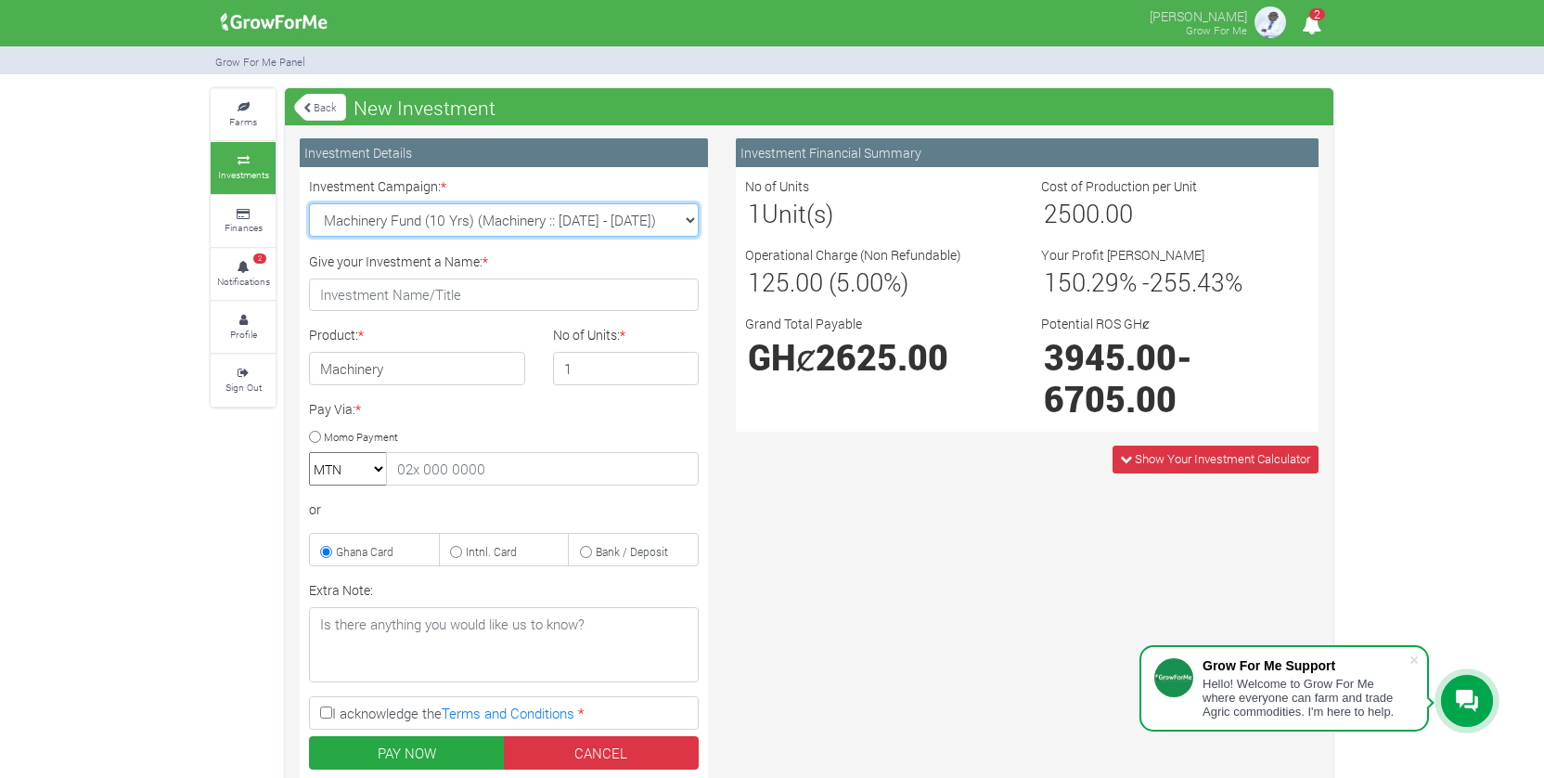
click at [663, 218] on select "Machinery Fund (10 Yrs) (Machinery :: 01st Jun 2025 - 01st Jun 2035) Maize Trad…" at bounding box center [504, 219] width 390 height 33
click at [309, 203] on select "Machinery Fund (10 Yrs) (Machinery :: 01st Jun 2025 - 01st Jun 2035) Maize Trad…" at bounding box center [504, 219] width 390 height 33
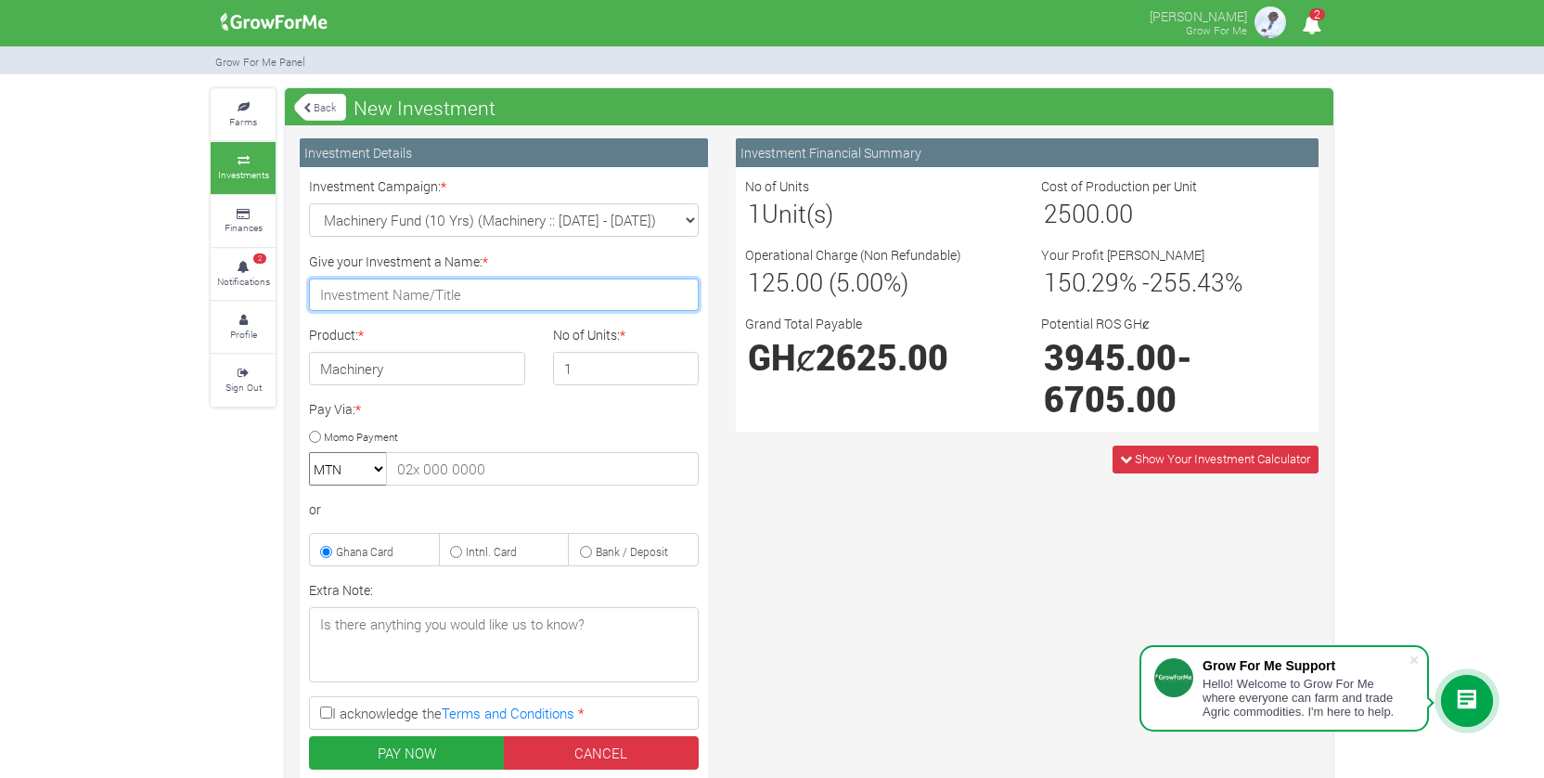
click at [531, 305] on input "Give your Investment a Name: *" at bounding box center [504, 294] width 390 height 33
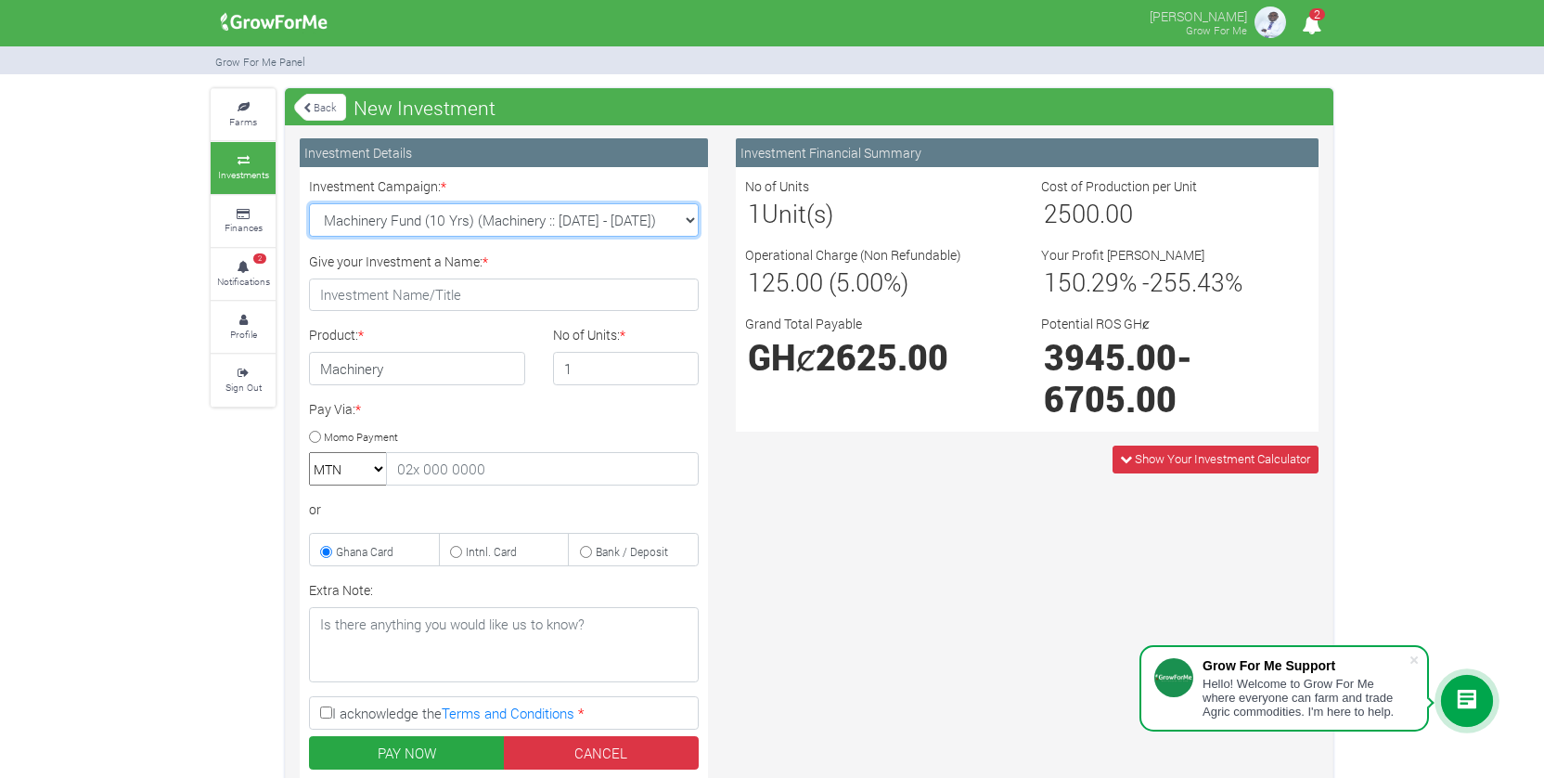
click at [397, 222] on select "Machinery Fund (10 Yrs) (Machinery :: 01st Jun 2025 - 01st Jun 2035) Maize Trad…" at bounding box center [504, 219] width 390 height 33
select select "44"
click at [309, 203] on select "Machinery Fund (10 Yrs) (Machinery :: 01st Jun 2025 - 01st Jun 2035) Maize Trad…" at bounding box center [504, 219] width 390 height 33
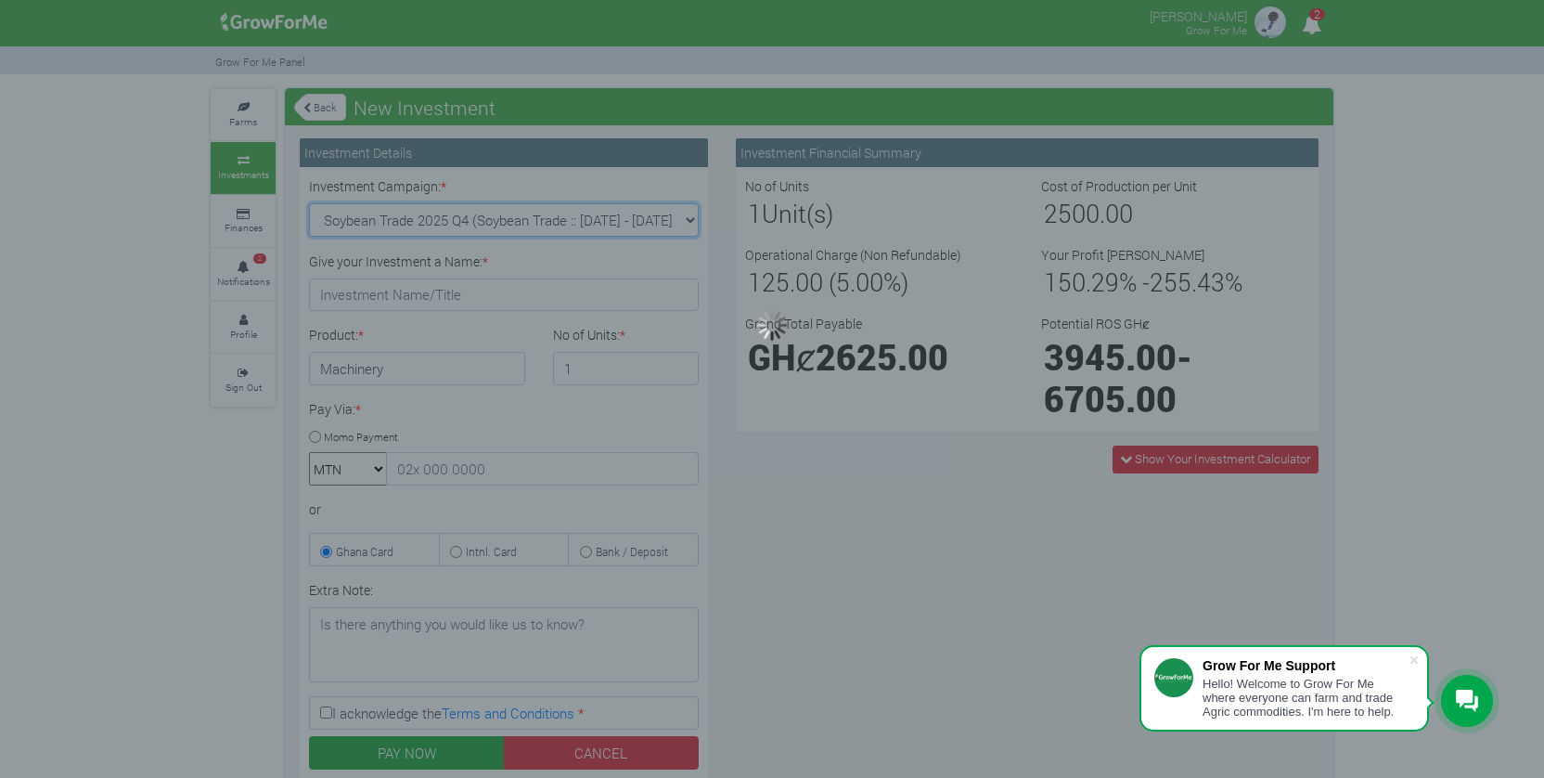
type input "1"
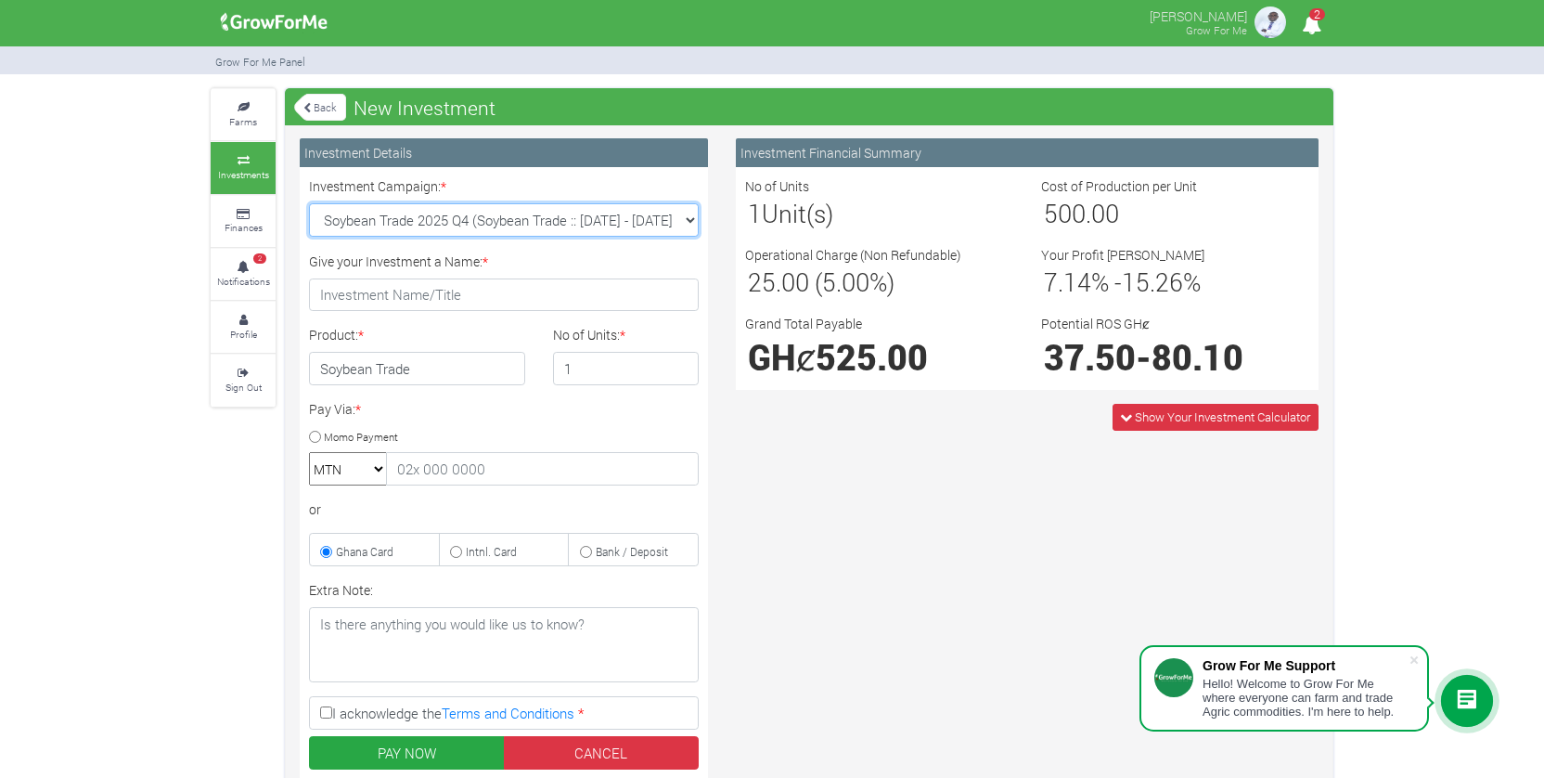
click at [465, 220] on select "Machinery Fund (10 Yrs) (Machinery :: 01st Jun 2025 - 01st Jun 2035) Maize Trad…" at bounding box center [504, 219] width 390 height 33
select select "47"
click at [309, 203] on select "Machinery Fund (10 Yrs) (Machinery :: 01st Jun 2025 - 01st Jun 2035) Maize Trad…" at bounding box center [504, 219] width 390 height 33
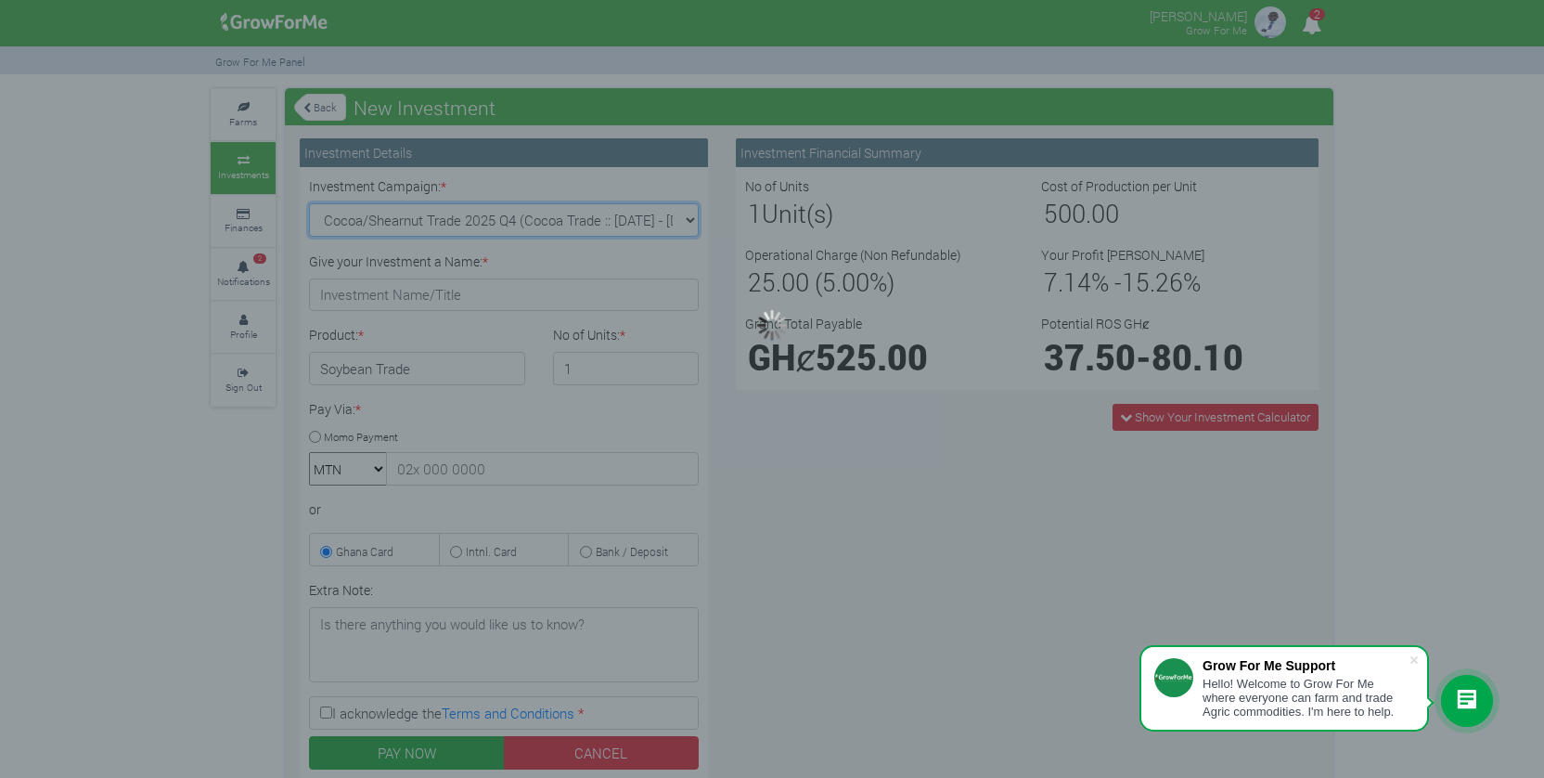
type input "1"
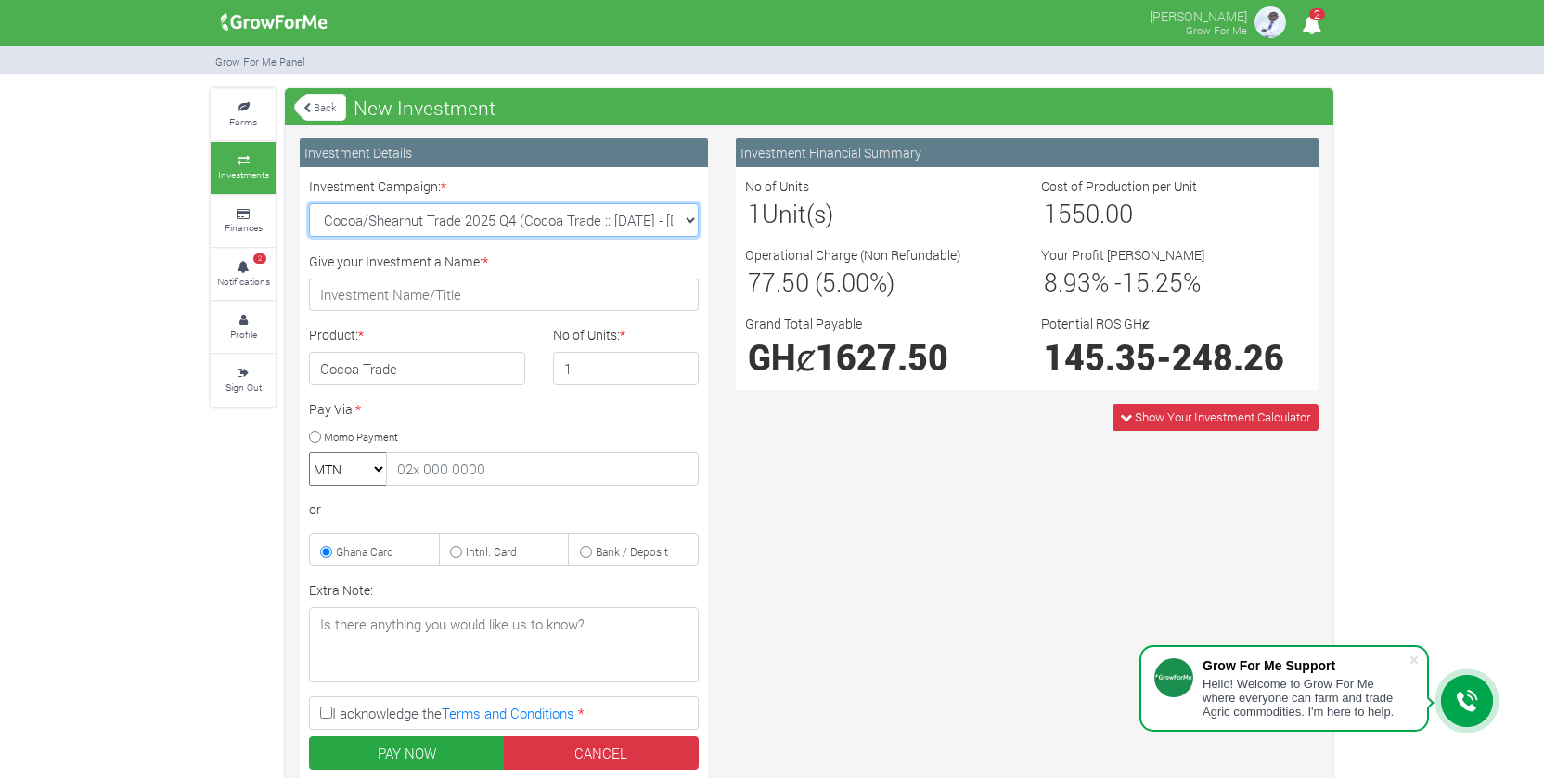
click at [457, 221] on select "Machinery Fund (10 Yrs) (Machinery :: 01st Jun 2025 - 01st Jun 2035) Maize Trad…" at bounding box center [504, 219] width 390 height 33
select select "42"
click at [309, 203] on select "Machinery Fund (10 Yrs) (Machinery :: 01st Jun 2025 - 01st Jun 2035) Maize Trad…" at bounding box center [504, 219] width 390 height 33
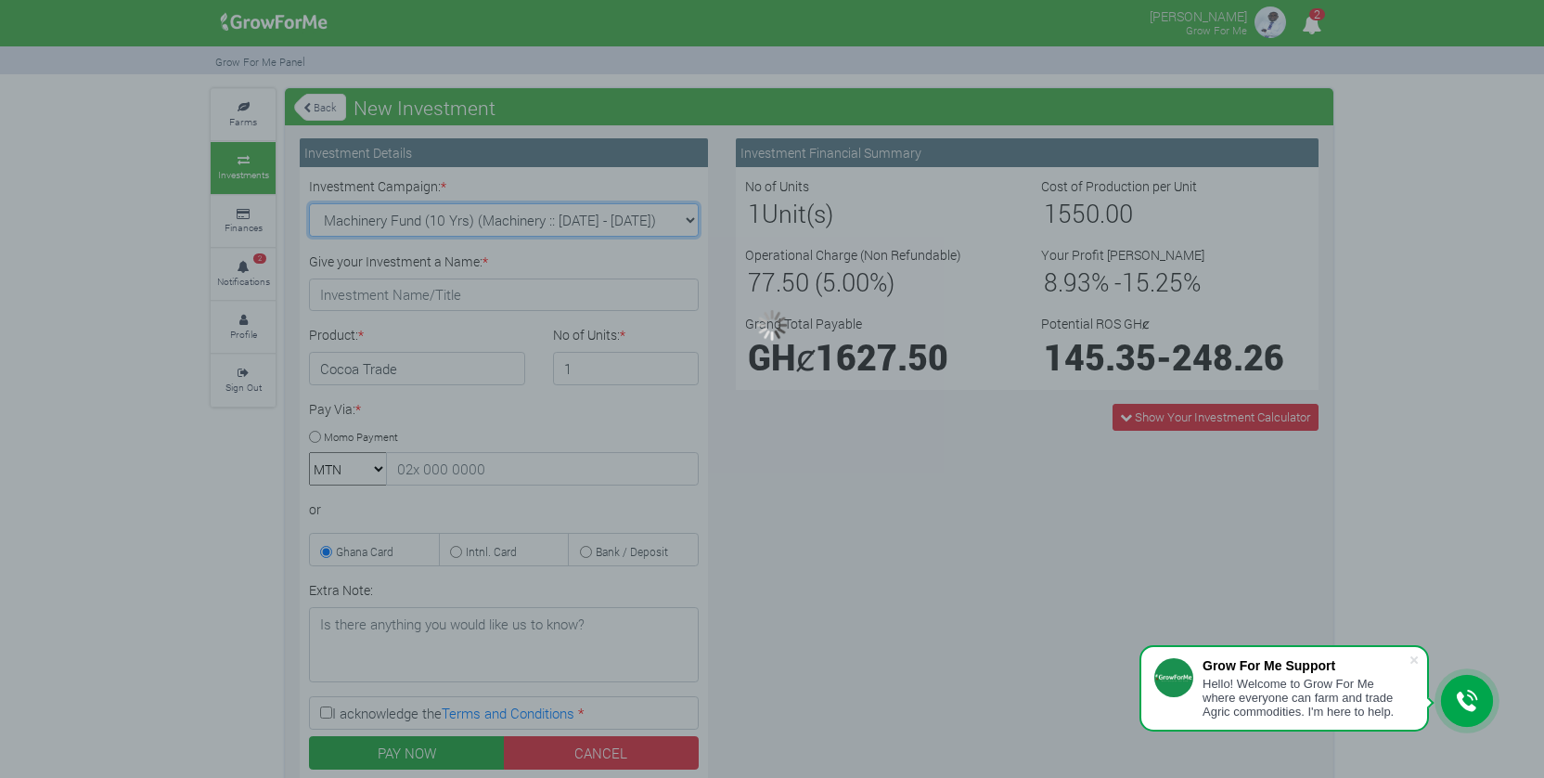
type input "1"
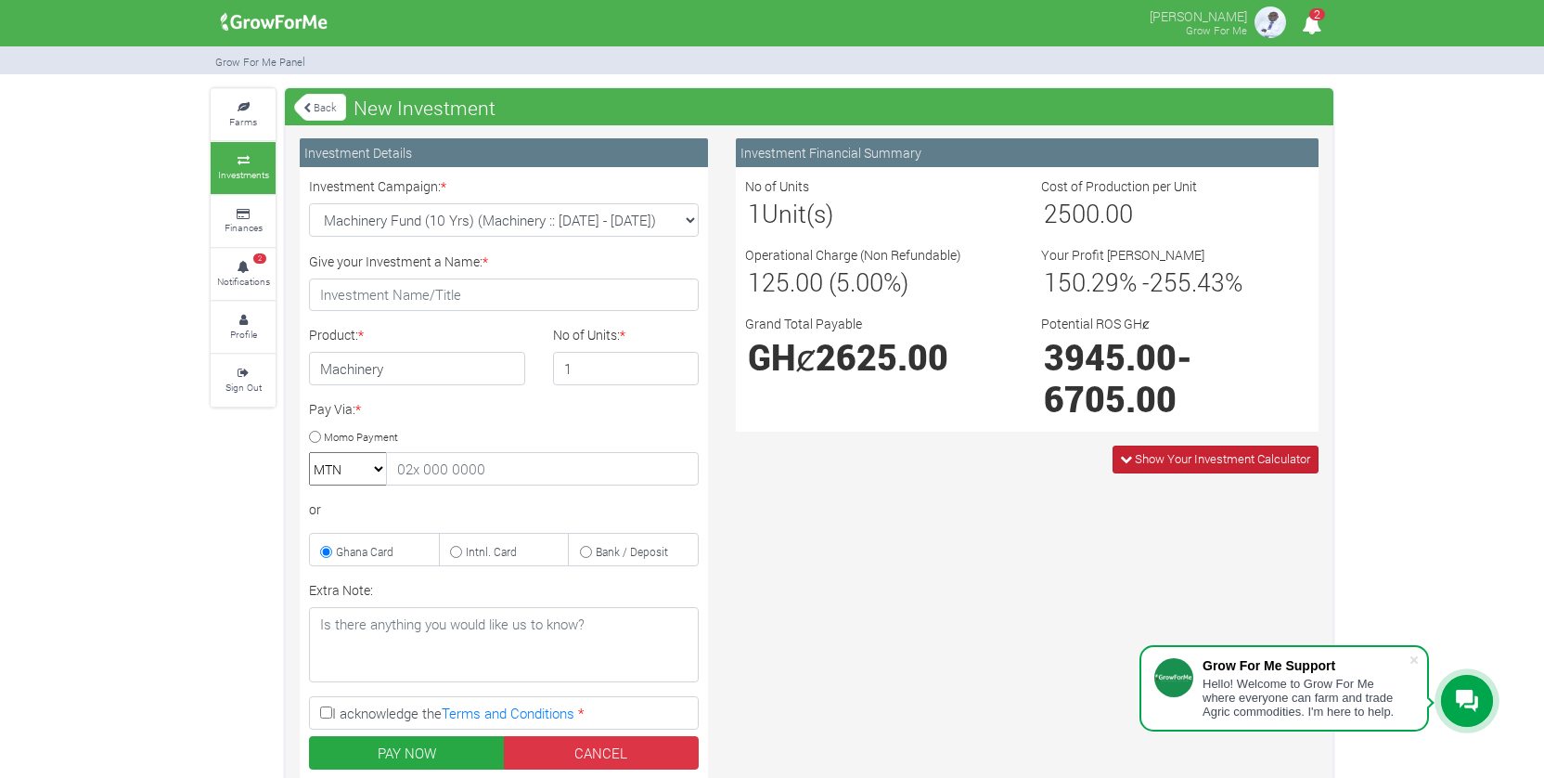
click at [1146, 461] on span "Show Your Investment Calculator" at bounding box center [1222, 458] width 175 height 17
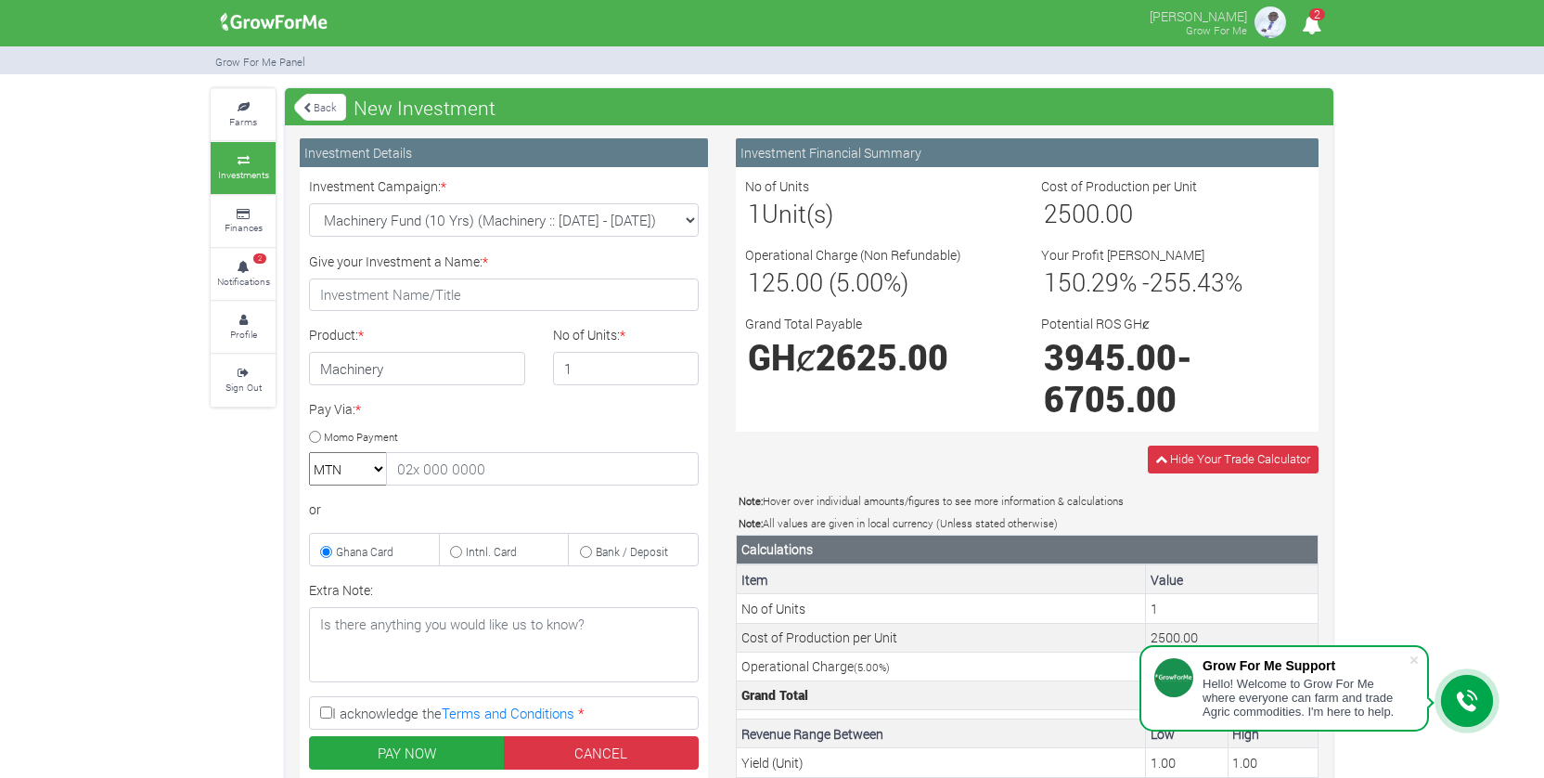
click at [314, 115] on link "Back" at bounding box center [320, 107] width 52 height 31
